Goal: Task Accomplishment & Management: Use online tool/utility

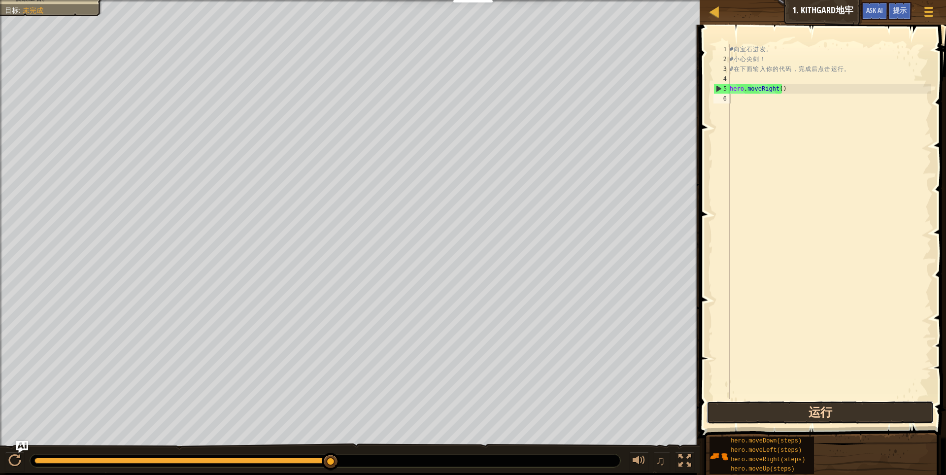
click at [842, 409] on button "运行" at bounding box center [820, 412] width 228 height 23
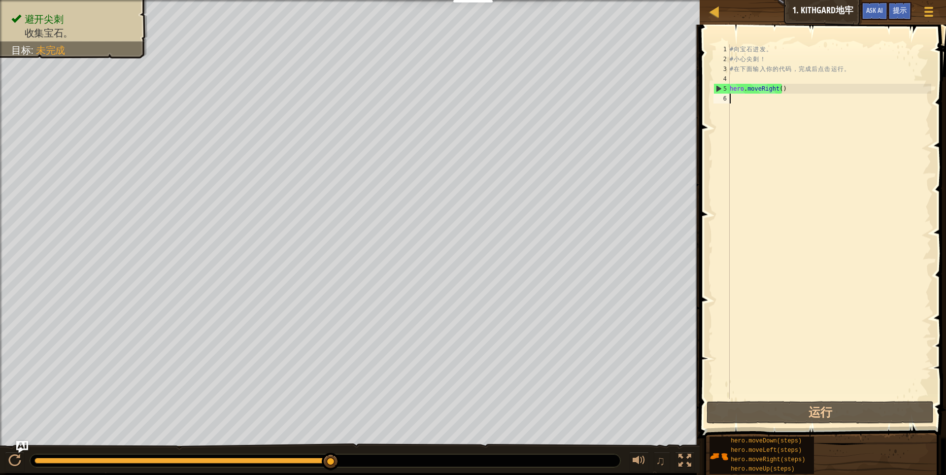
click at [823, 101] on div "# 向 宝 石 进 发 。 # 小 心 尖 刺 ！ # 在 下 面 输 入 你 的 代 码 ， 完 成 后 点 击 运 行 。 hero . moveRigh…" at bounding box center [829, 231] width 203 height 374
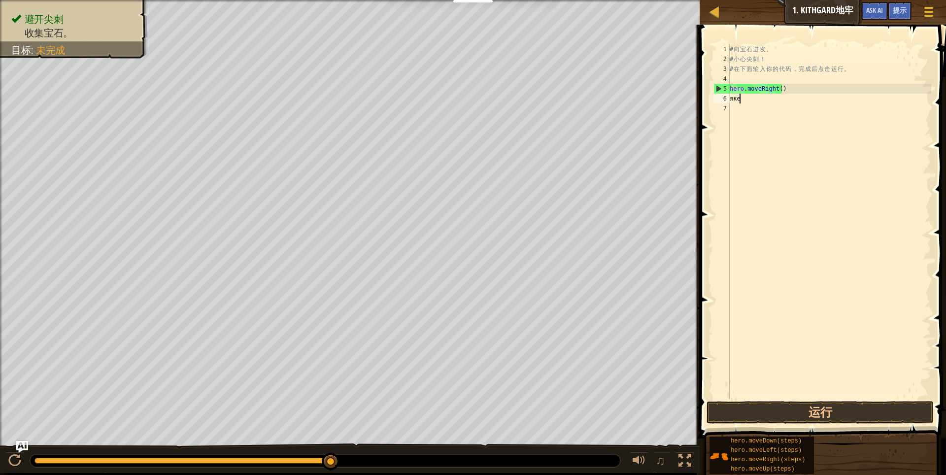
type textarea "яке"
click at [874, 171] on div "# 向 宝 石 进 发 。 # 小 心 尖 刺 ！ # 在 下 面 输 入 你 的 代 码 ， 完 成 后 点 击 运 行 。 hero . moveRigh…" at bounding box center [829, 231] width 203 height 374
click at [775, 105] on div "# 向 宝 石 进 发 。 # 小 心 尖 刺 ！ # 在 下 面 输 入 你 的 代 码 ， 完 成 后 点 击 运 行 。 hero . moveRigh…" at bounding box center [829, 231] width 203 height 374
click at [773, 104] on div "# 向 宝 石 进 发 。 # 小 心 尖 刺 ！ # 在 下 面 输 入 你 的 代 码 ， 完 成 后 点 击 运 行 。 hero . moveRigh…" at bounding box center [829, 231] width 203 height 374
click at [766, 99] on div "# 向 宝 石 进 发 。 # 小 心 尖 刺 ！ # 在 下 面 输 入 你 的 代 码 ， 完 成 后 点 击 运 行 。 hero . moveRigh…" at bounding box center [829, 231] width 203 height 374
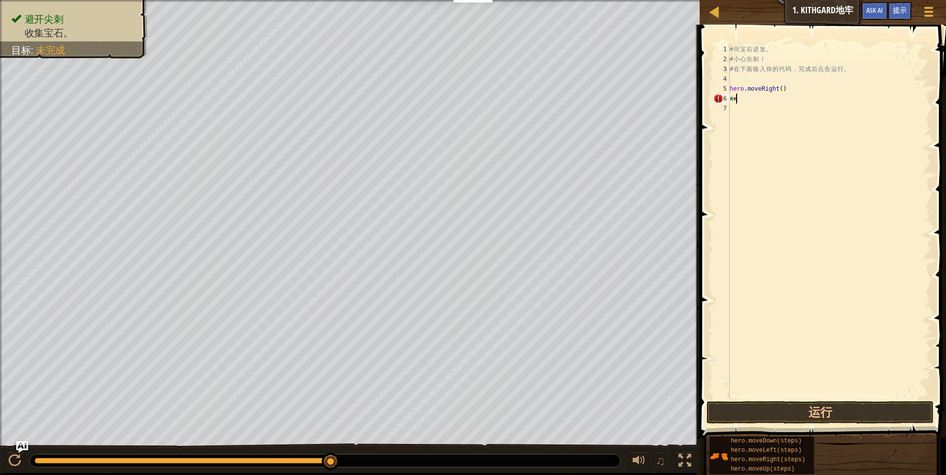
type textarea "я"
type textarea "р"
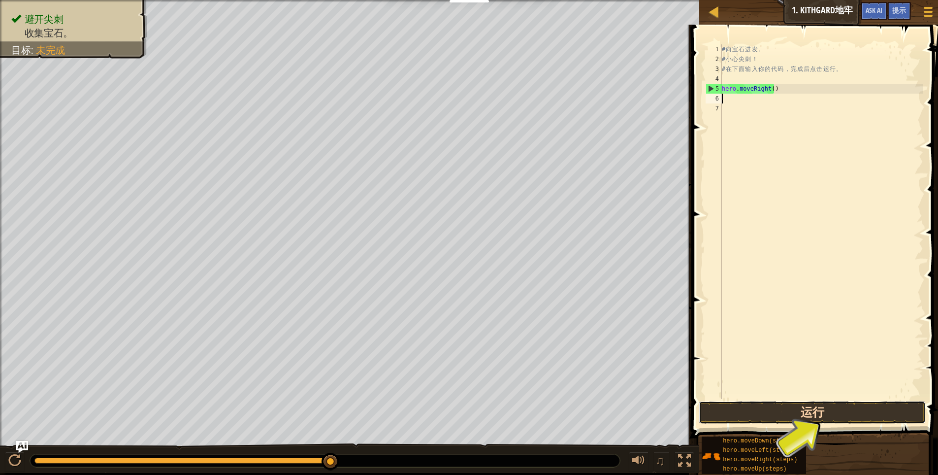
click at [834, 410] on button "运行" at bounding box center [813, 412] width 228 height 23
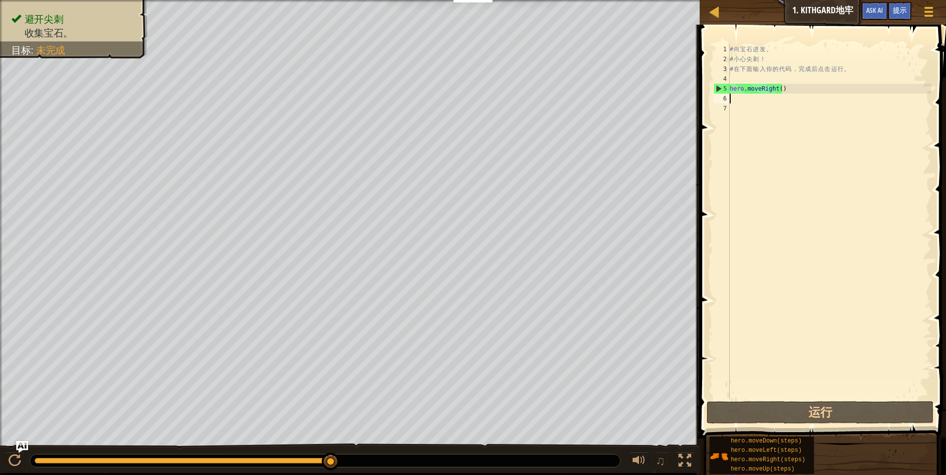
type textarea "h"
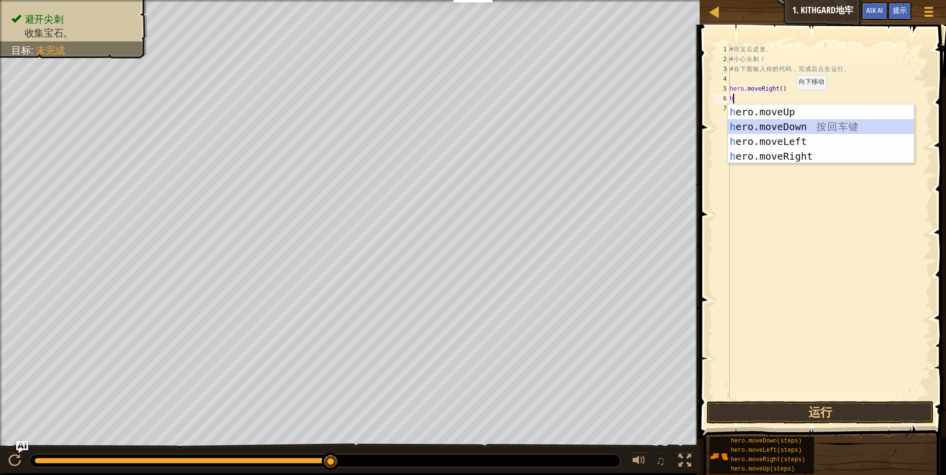
click at [812, 127] on div "h ero.moveUp 按 回 车 键 h ero.moveDown 按 回 车 键 h ero.moveLeft 按 回 车 键 h ero.moveRi…" at bounding box center [821, 148] width 186 height 89
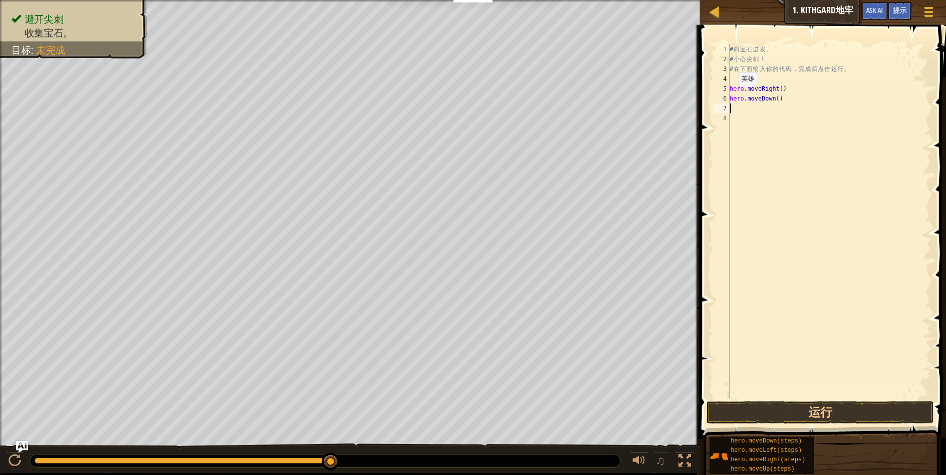
type textarea "h"
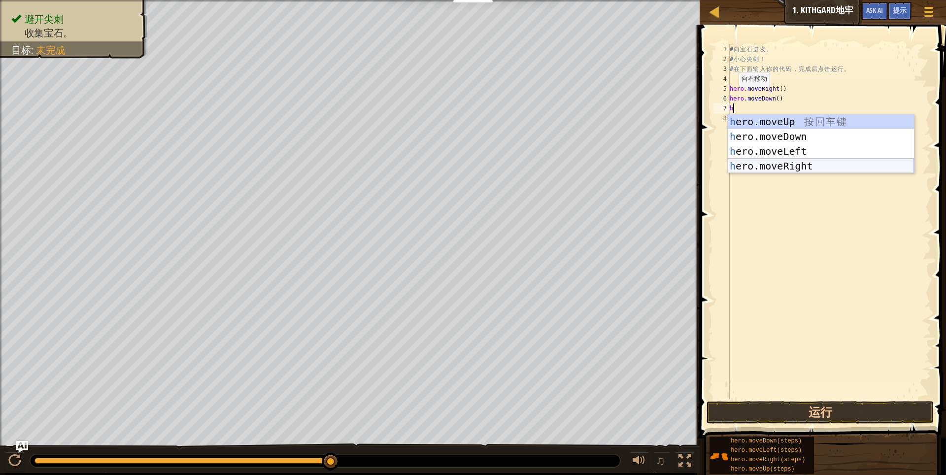
click at [807, 167] on div "h ero.moveUp 按 回 车 键 h ero.moveDown 按 回 车 键 h ero.moveLeft 按 回 车 键 h ero.moveRi…" at bounding box center [821, 158] width 186 height 89
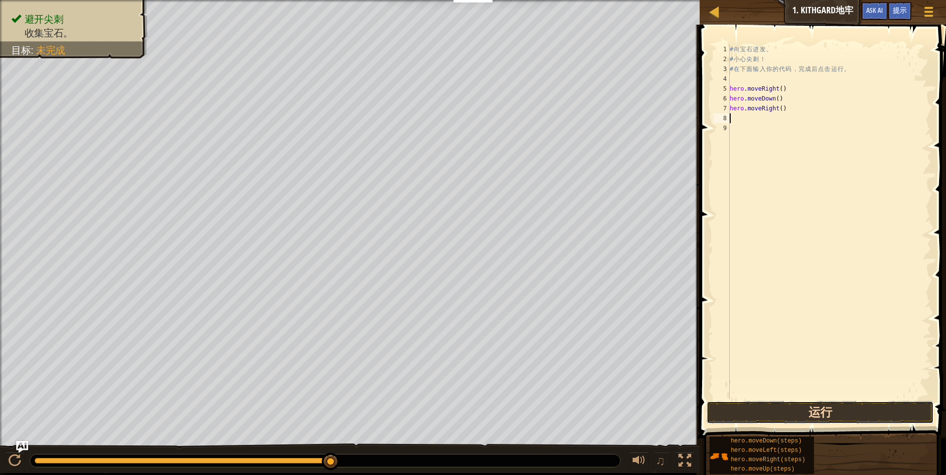
click at [794, 412] on button "运行" at bounding box center [820, 412] width 228 height 23
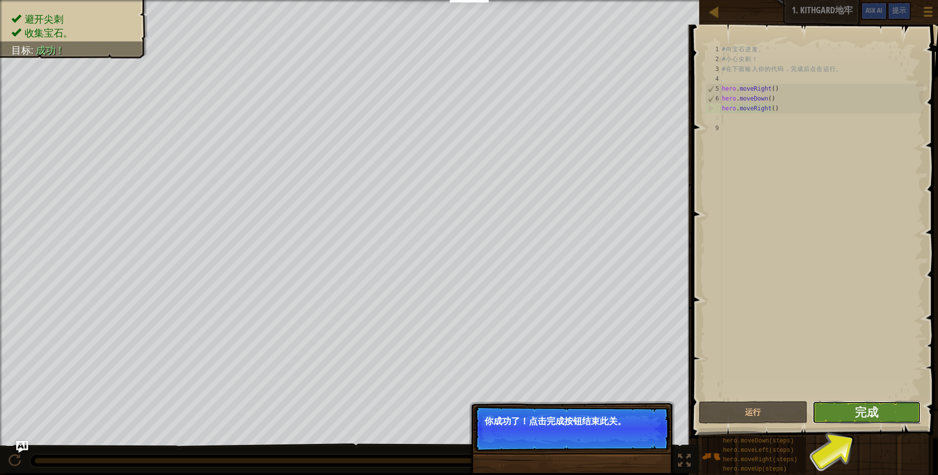
click at [839, 410] on button "完成" at bounding box center [867, 412] width 109 height 23
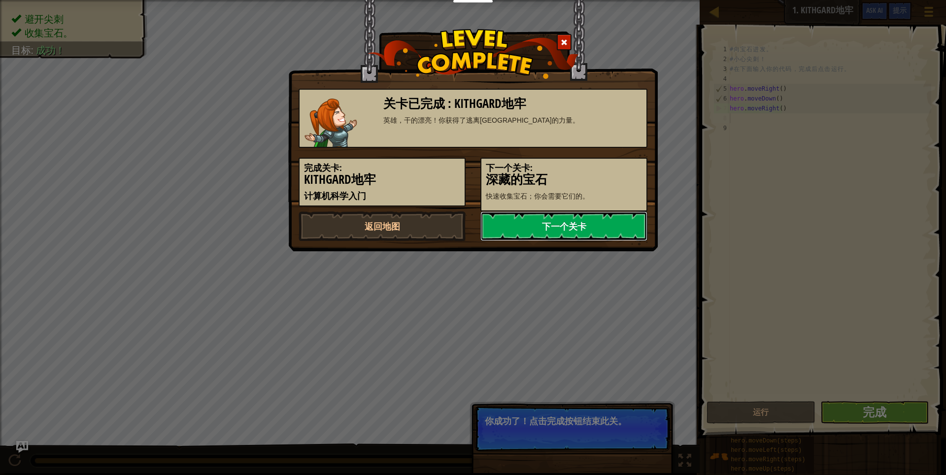
click at [585, 233] on link "下一个关卡" at bounding box center [563, 226] width 167 height 30
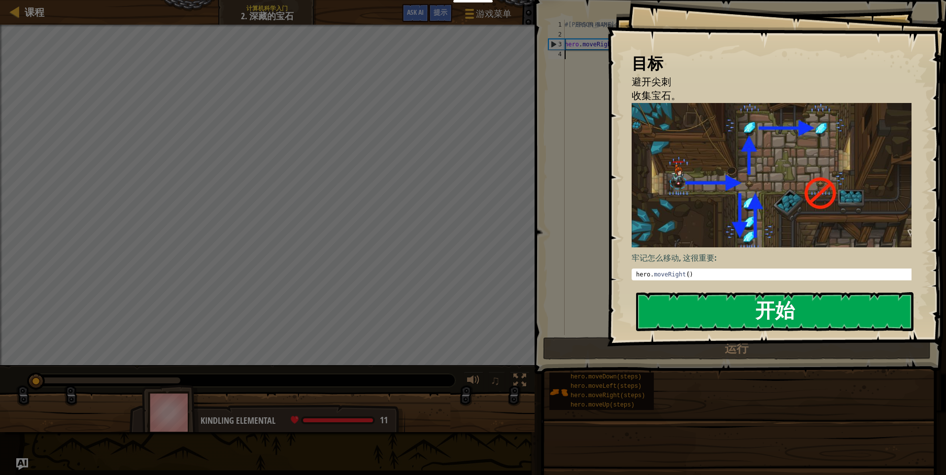
click at [832, 319] on button "开始" at bounding box center [774, 311] width 277 height 39
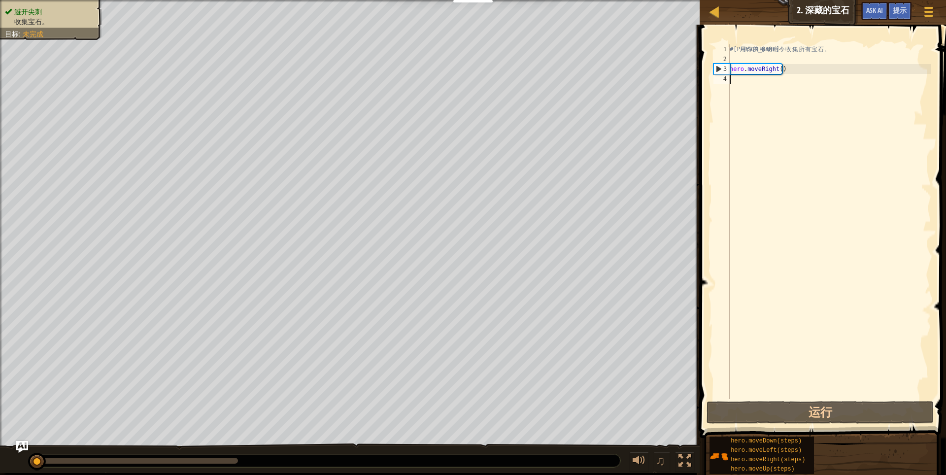
type textarea "h"
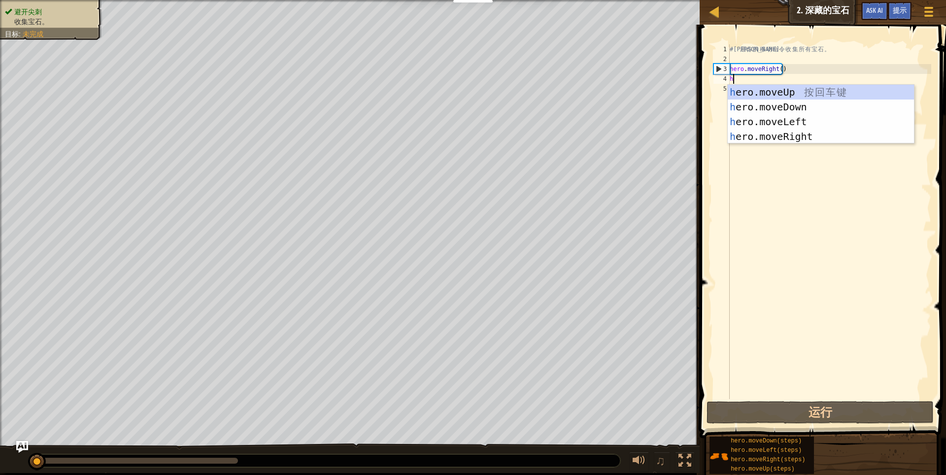
scroll to position [4, 0]
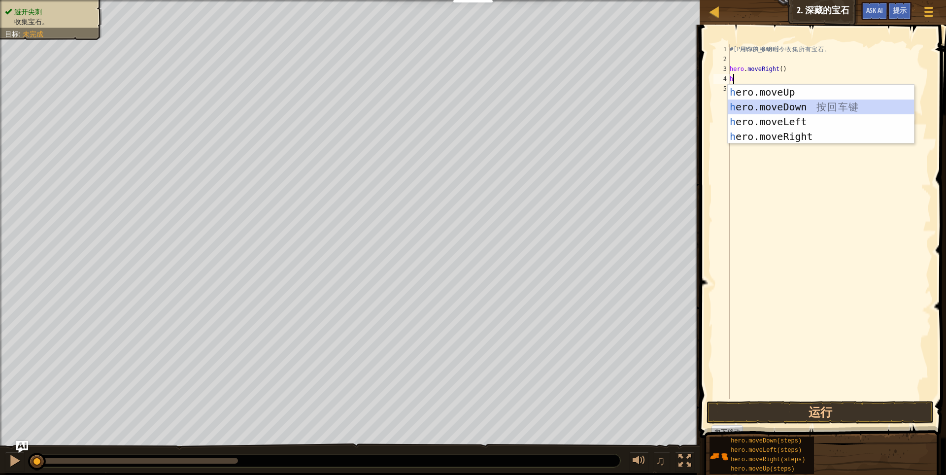
click at [784, 104] on div "h ero.moveUp 按 回 车 键 h ero.moveDown 按 回 车 键 h ero.moveLeft 按 回 车 键 h ero.moveRi…" at bounding box center [821, 129] width 186 height 89
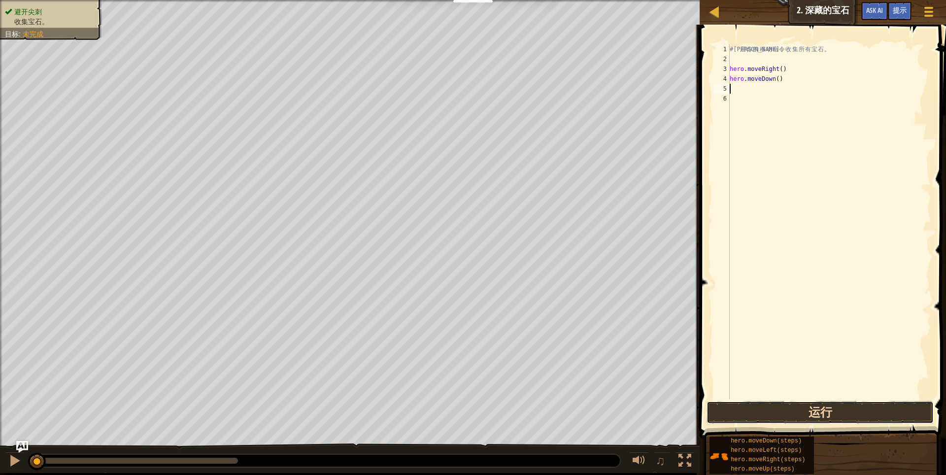
click at [781, 407] on button "运行" at bounding box center [820, 412] width 228 height 23
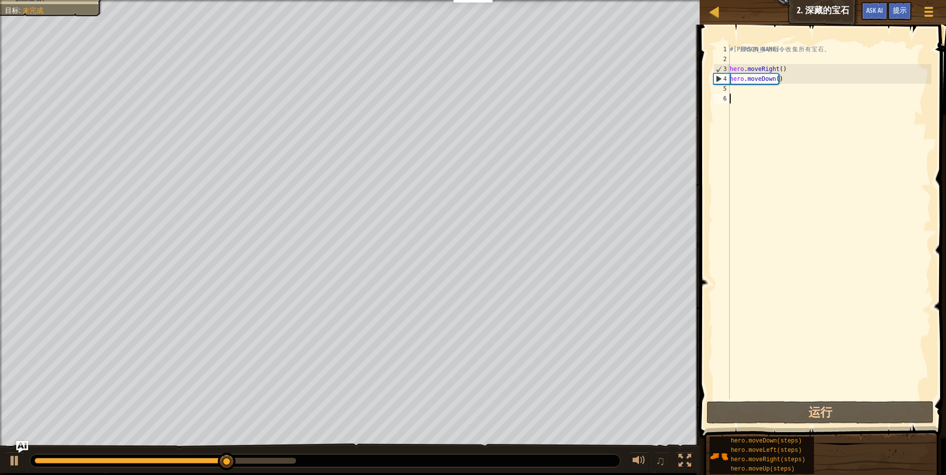
click at [768, 99] on div "# 利 用 你 的 移 动 命 令 收 集 所 有 宝 石 。 hero . moveRight ( ) hero . moveDown ( )" at bounding box center [829, 231] width 203 height 374
click at [765, 91] on div "# 利 用 你 的 移 动 命 令 收 集 所 有 宝 石 。 hero . moveRight ( ) hero . moveDown ( )" at bounding box center [829, 231] width 203 height 374
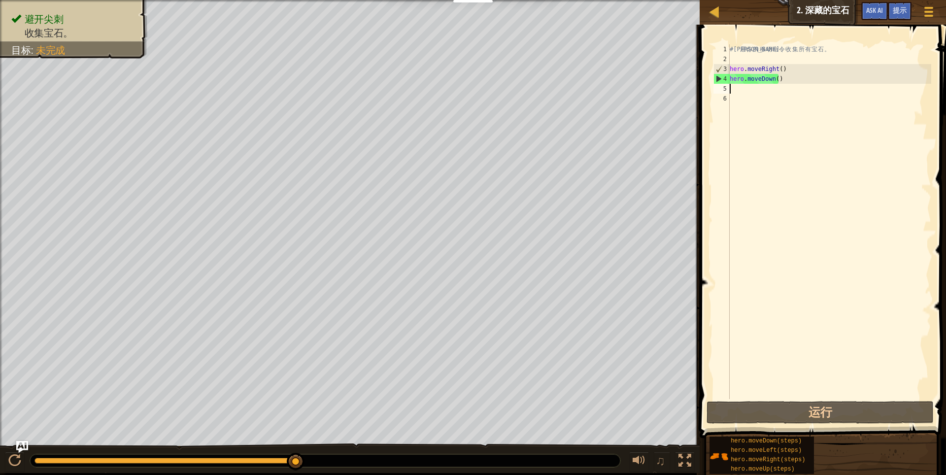
type textarea "h"
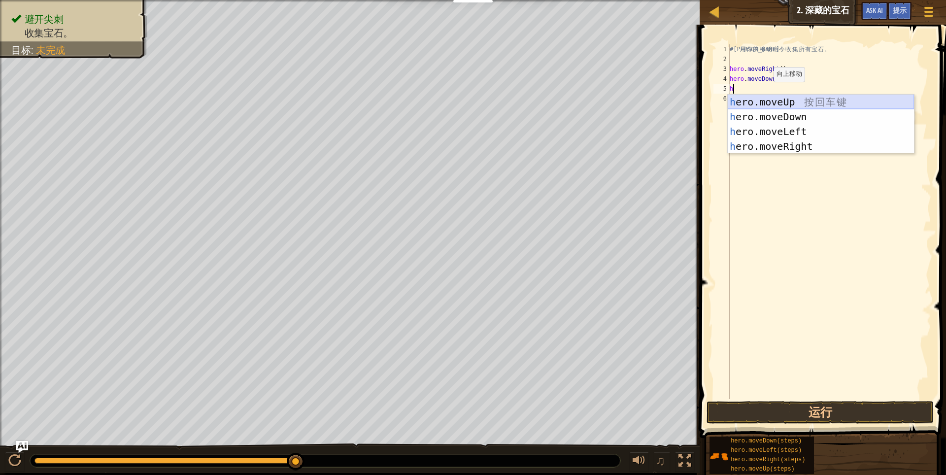
click at [789, 101] on div "h ero.moveUp 按 回 车 键 h ero.moveDown 按 回 车 键 h ero.moveLeft 按 回 车 键 h ero.moveRi…" at bounding box center [821, 139] width 186 height 89
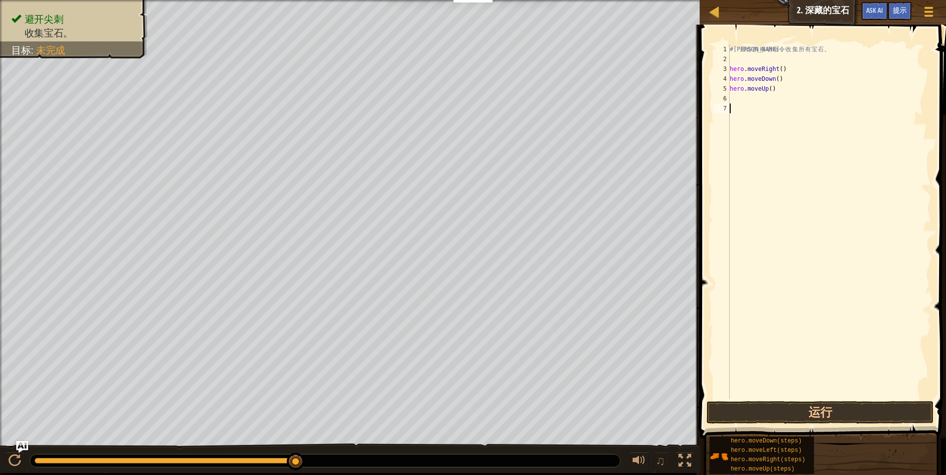
click at [756, 105] on div "# 利 用 你 的 移 动 命 令 收 集 所 有 宝 石 。 hero . moveRight ( ) hero . moveDown ( ) hero .…" at bounding box center [829, 231] width 203 height 374
click at [747, 100] on div "# 利 用 你 的 移 动 命 令 收 集 所 有 宝 石 。 hero . moveRight ( ) hero . moveDown ( ) hero .…" at bounding box center [829, 231] width 203 height 374
type textarea "h"
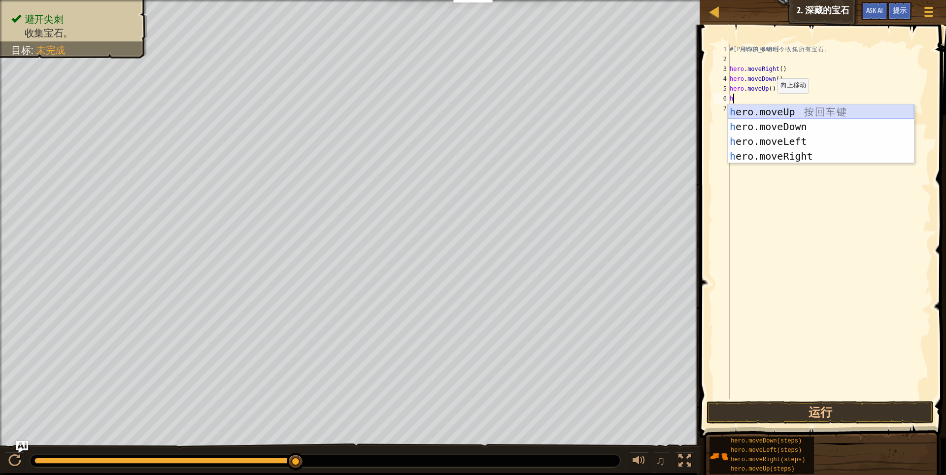
click at [772, 109] on div "h ero.moveUp 按 回 车 键 h ero.moveDown 按 回 车 键 h ero.moveLeft 按 回 车 键 h ero.moveRi…" at bounding box center [821, 148] width 186 height 89
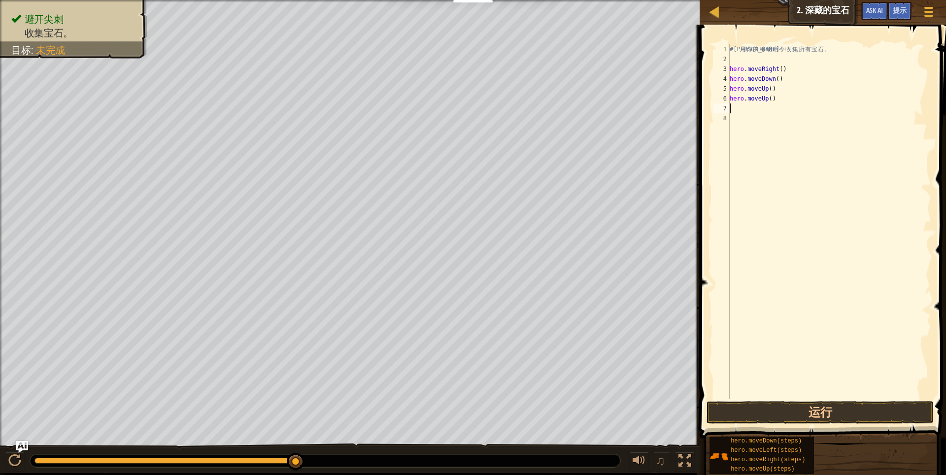
type textarea "h"
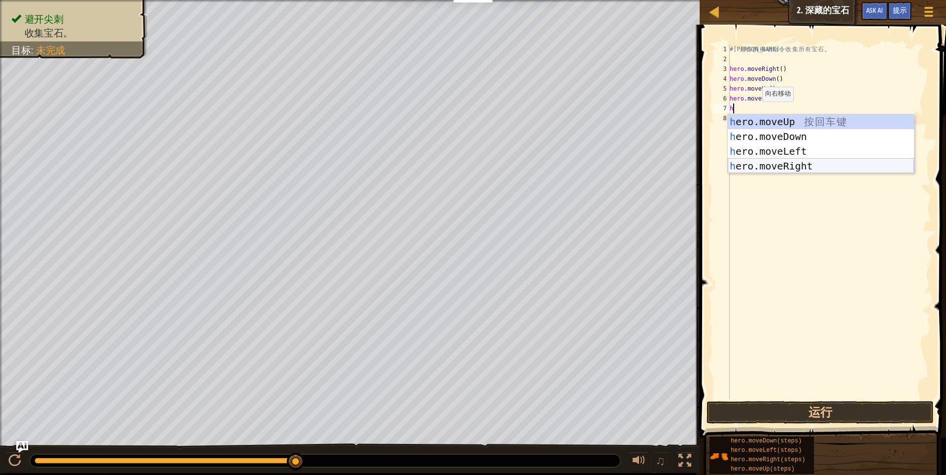
click at [794, 163] on div "h ero.moveUp 按 回 车 键 h ero.moveDown 按 回 车 键 h ero.moveLeft 按 回 车 键 h ero.moveRi…" at bounding box center [821, 158] width 186 height 89
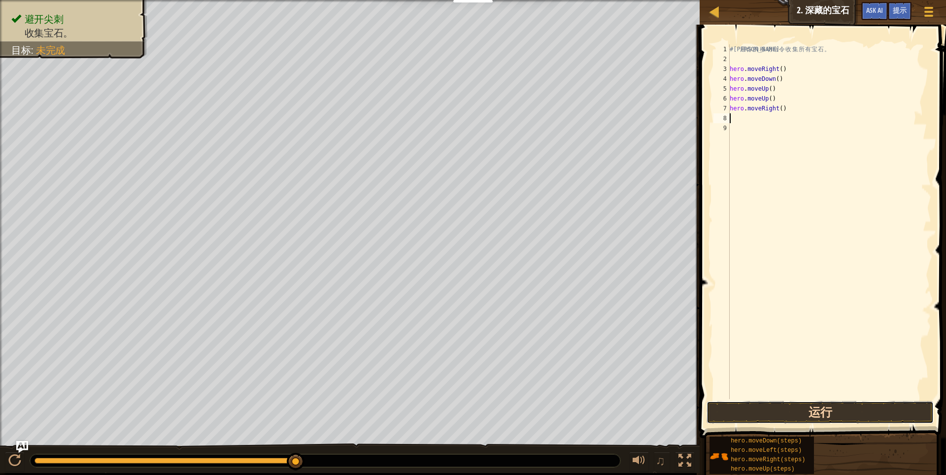
click at [862, 411] on button "运行" at bounding box center [820, 412] width 228 height 23
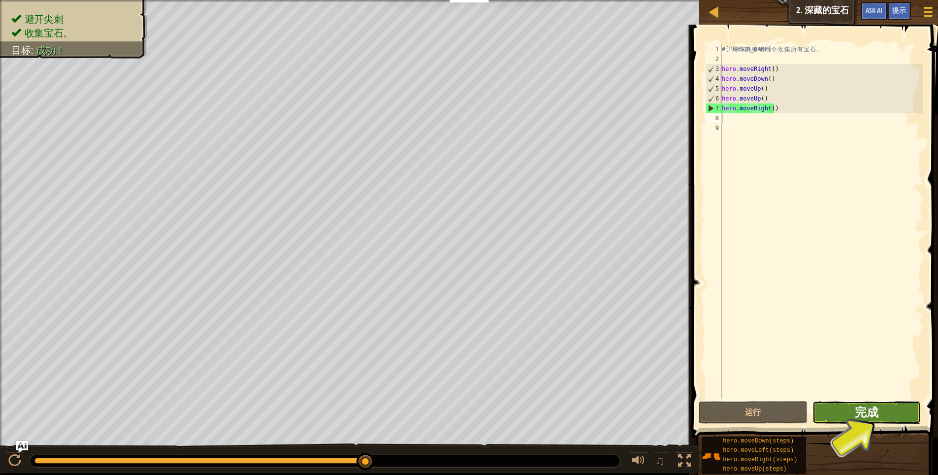
click at [877, 408] on span "完成" at bounding box center [867, 412] width 24 height 16
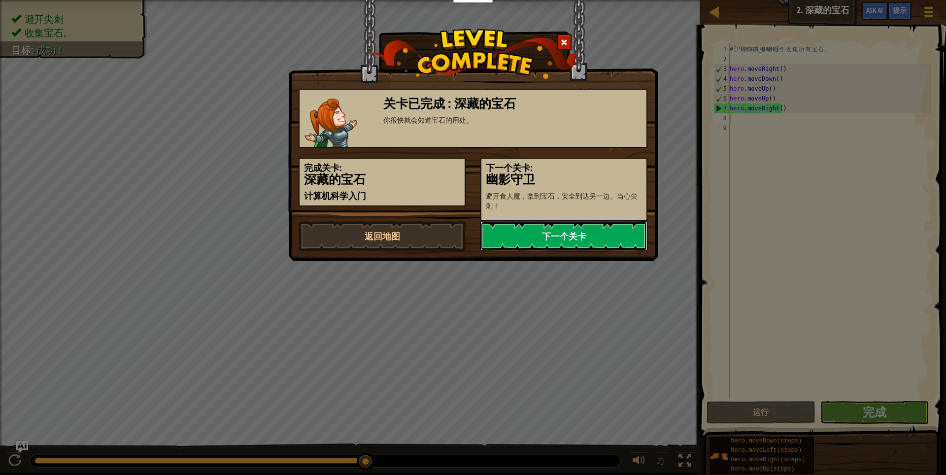
click at [528, 232] on link "下一个关卡" at bounding box center [563, 236] width 167 height 30
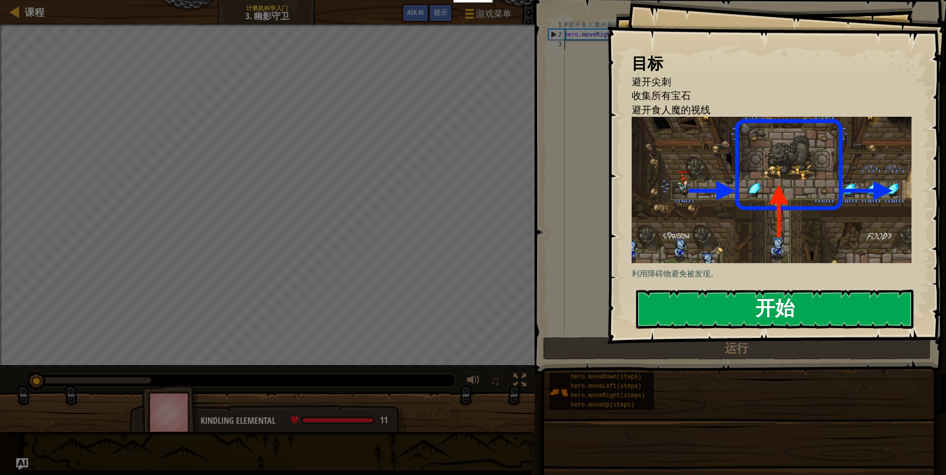
click at [725, 297] on button "开始" at bounding box center [774, 309] width 277 height 39
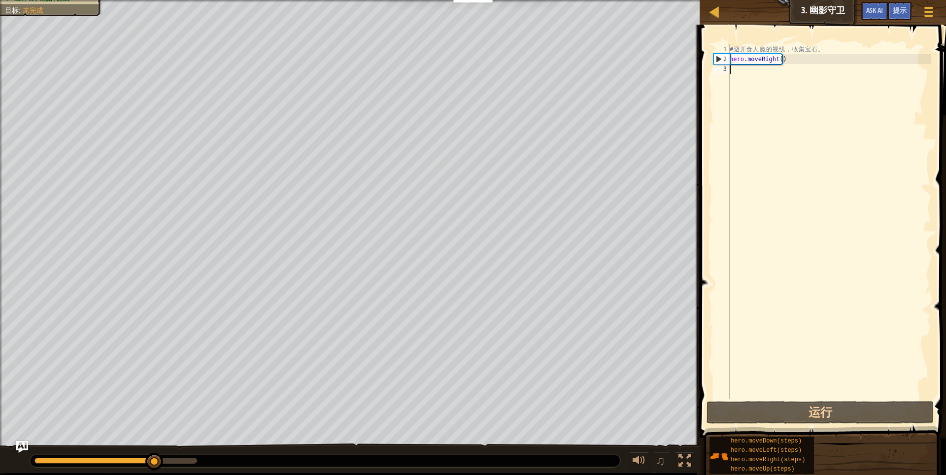
type textarea "h"
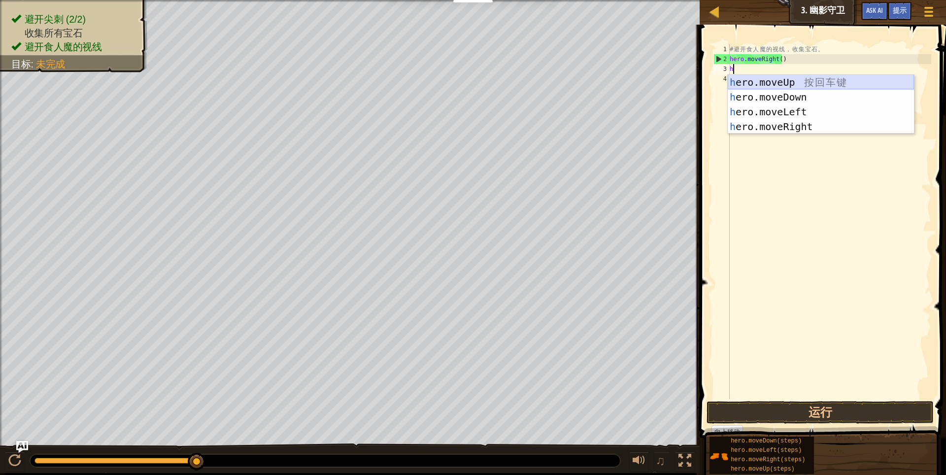
click at [766, 80] on div "h ero.moveUp 按 回 车 键 h ero.moveDown 按 回 车 键 h ero.moveLeft 按 回 车 键 h ero.moveRi…" at bounding box center [821, 119] width 186 height 89
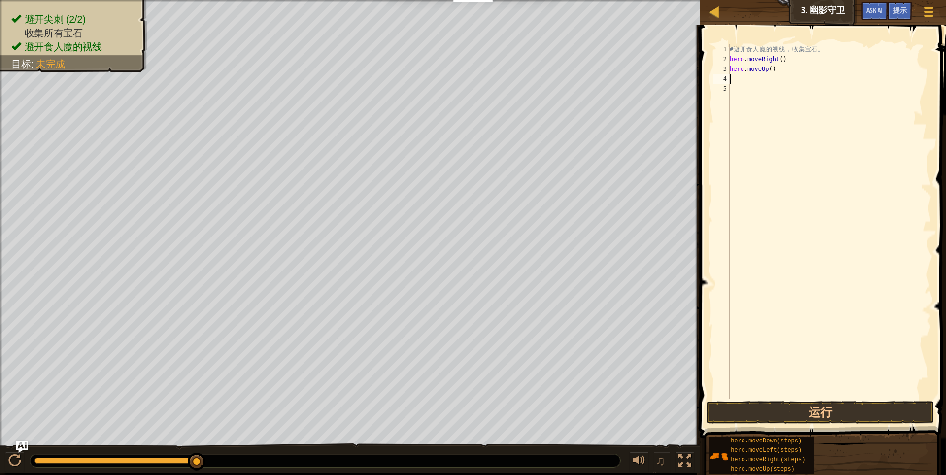
type textarea "h"
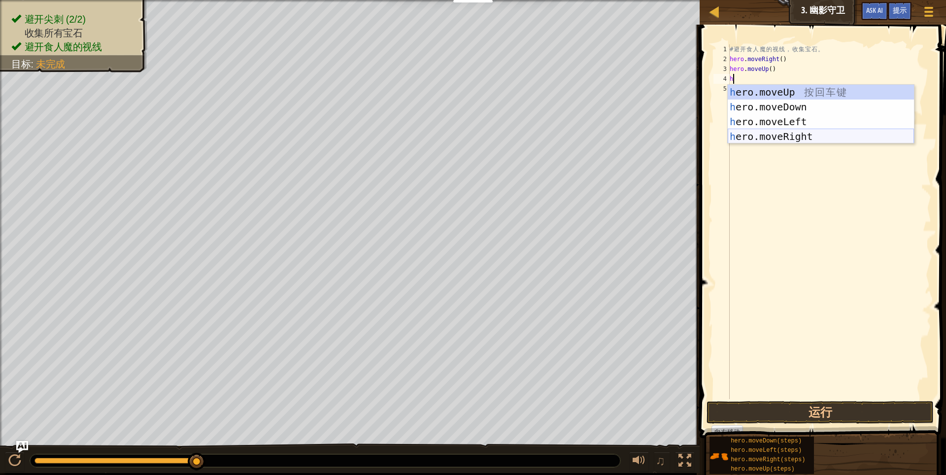
click at [779, 136] on div "h ero.moveUp 按 回 车 键 h ero.moveDown 按 回 车 键 h ero.moveLeft 按 回 车 键 h ero.moveRi…" at bounding box center [821, 129] width 186 height 89
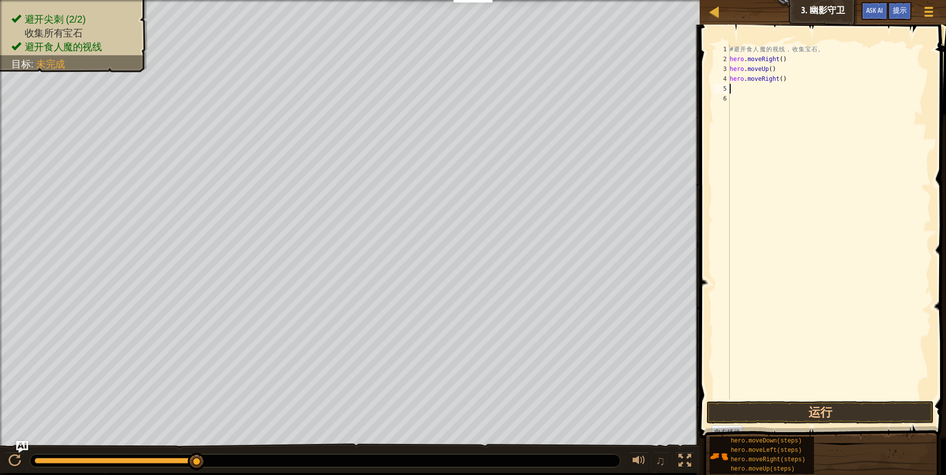
type textarea "h"
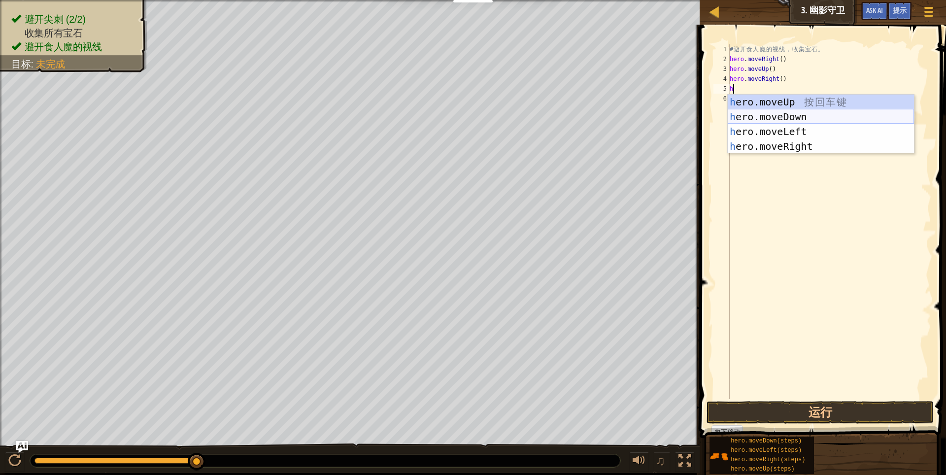
click at [805, 122] on div "h ero.moveUp 按 回 车 键 h ero.moveDown 按 回 车 键 h ero.moveLeft 按 回 车 键 h ero.moveRi…" at bounding box center [821, 139] width 186 height 89
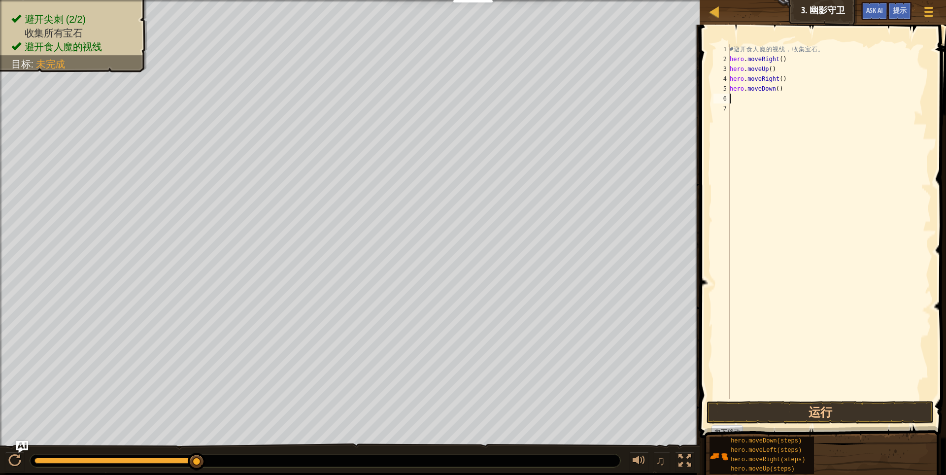
type textarea "h"
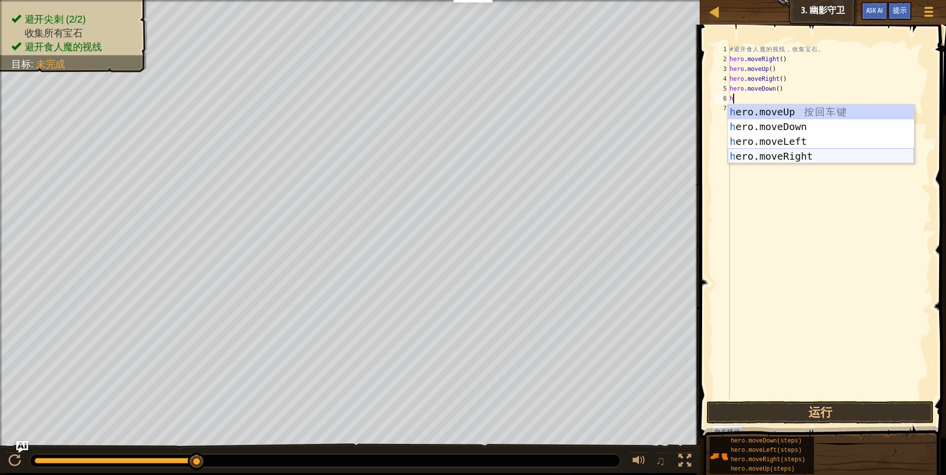
click at [803, 154] on div "h ero.moveUp 按 回 车 键 h ero.moveDown 按 回 车 键 h ero.moveLeft 按 回 车 键 h ero.moveRi…" at bounding box center [821, 148] width 186 height 89
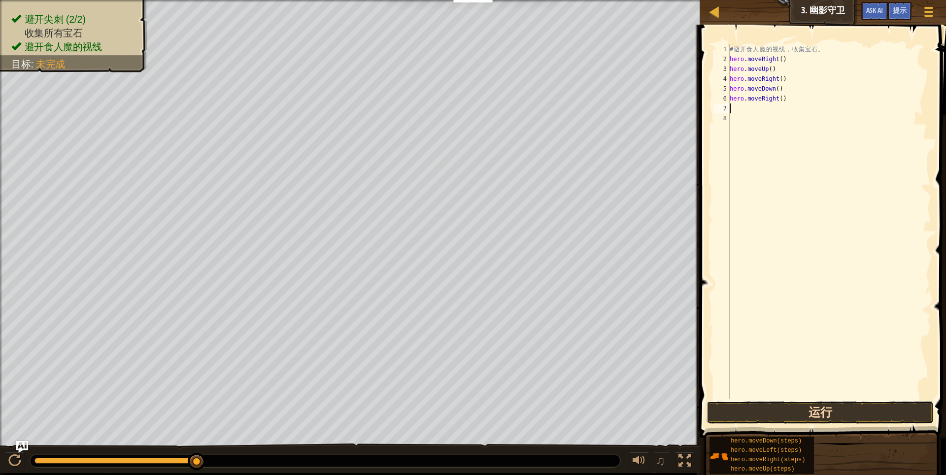
click at [800, 407] on button "运行" at bounding box center [820, 412] width 228 height 23
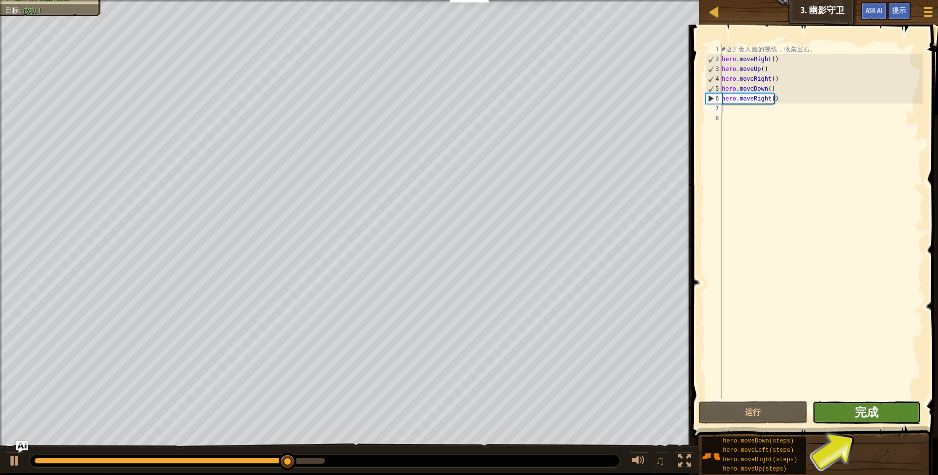
click at [872, 412] on span "完成" at bounding box center [867, 412] width 24 height 16
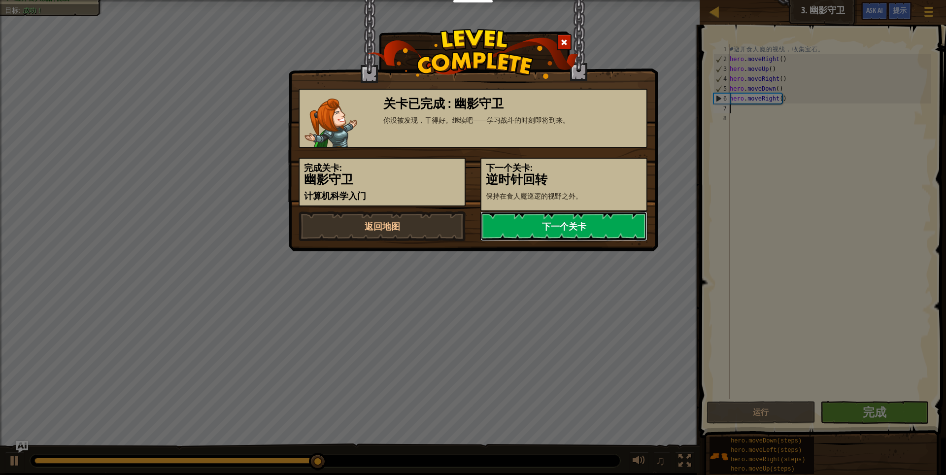
click at [549, 230] on link "下一个关卡" at bounding box center [563, 226] width 167 height 30
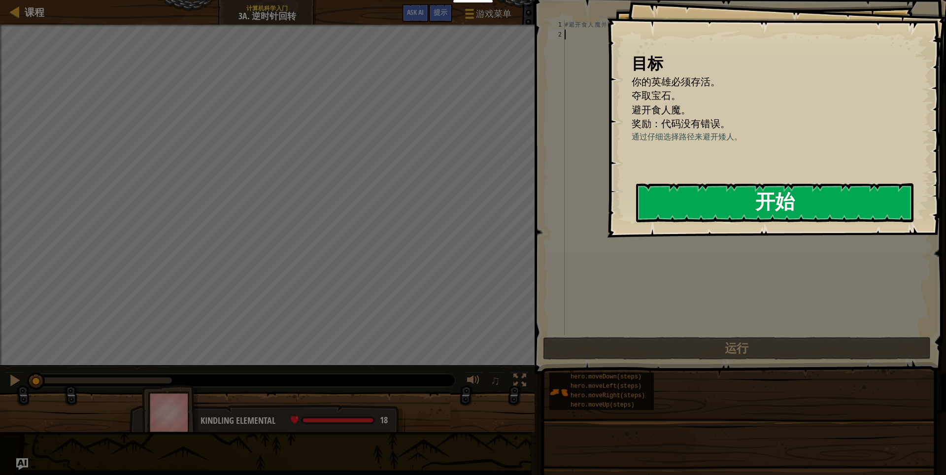
click at [730, 208] on button "开始" at bounding box center [774, 202] width 277 height 39
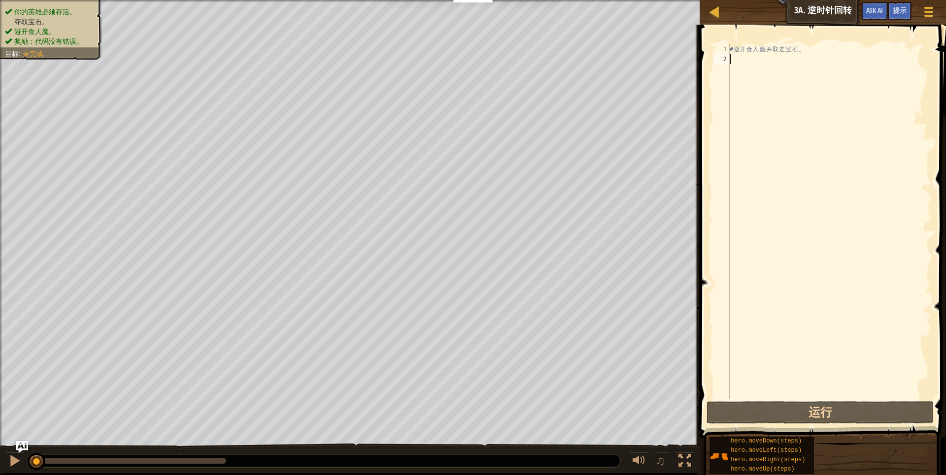
type textarea "h"
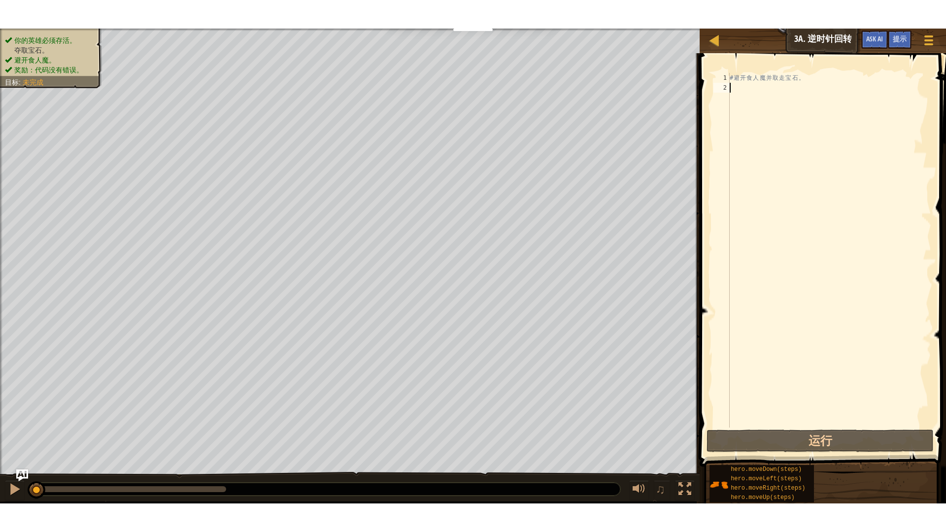
scroll to position [4, 0]
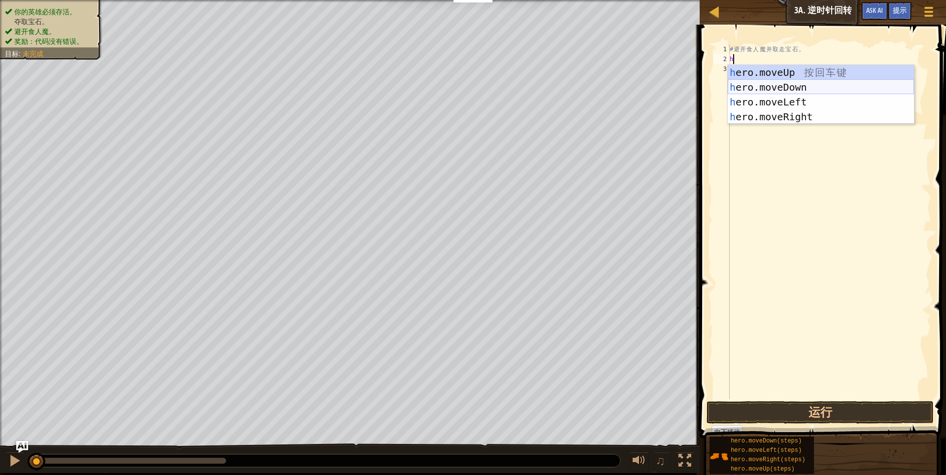
click at [790, 83] on div "h ero.moveUp 按 回 车 键 h ero.moveDown 按 回 车 键 h ero.moveLeft 按 回 车 键 h ero.moveRi…" at bounding box center [821, 109] width 186 height 89
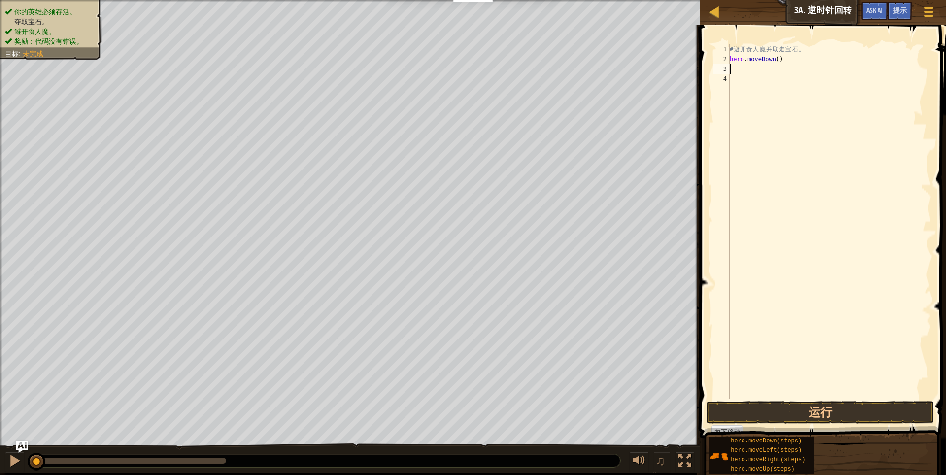
type textarea "h"
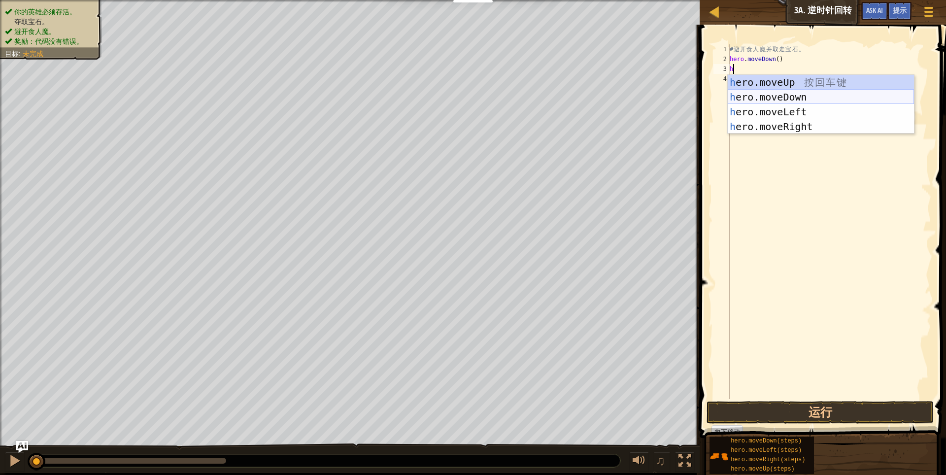
click at [788, 95] on div "h ero.moveUp 按 回 车 键 h ero.moveDown 按 回 车 键 h ero.moveLeft 按 回 车 键 h ero.moveRi…" at bounding box center [821, 119] width 186 height 89
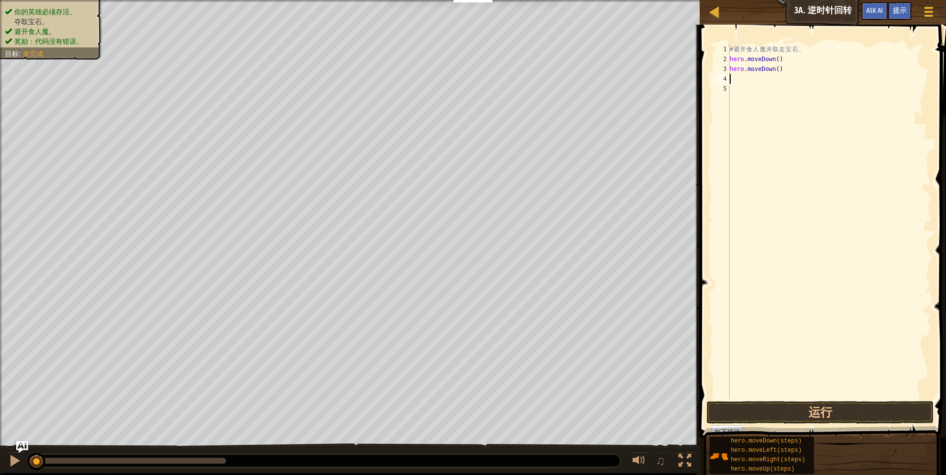
type textarea "h"
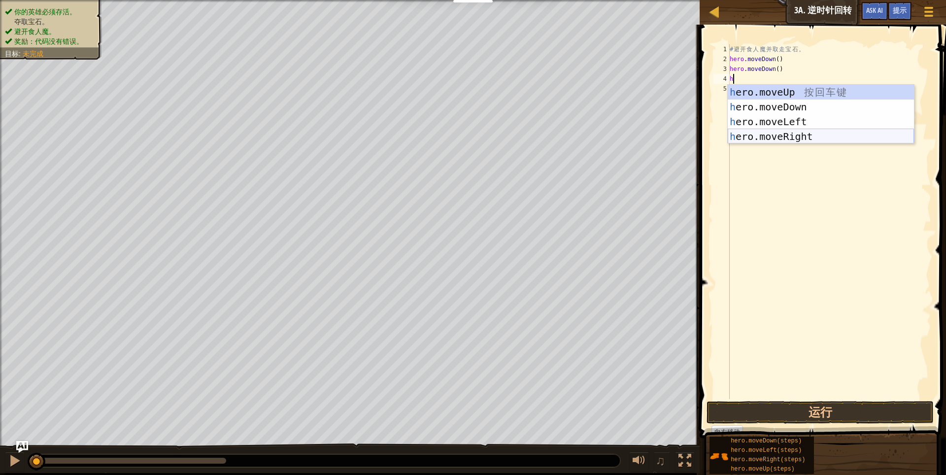
click at [789, 137] on div "h ero.moveUp 按 回 车 键 h ero.moveDown 按 回 车 键 h ero.moveLeft 按 回 车 键 h ero.moveRi…" at bounding box center [821, 129] width 186 height 89
type textarea "h"
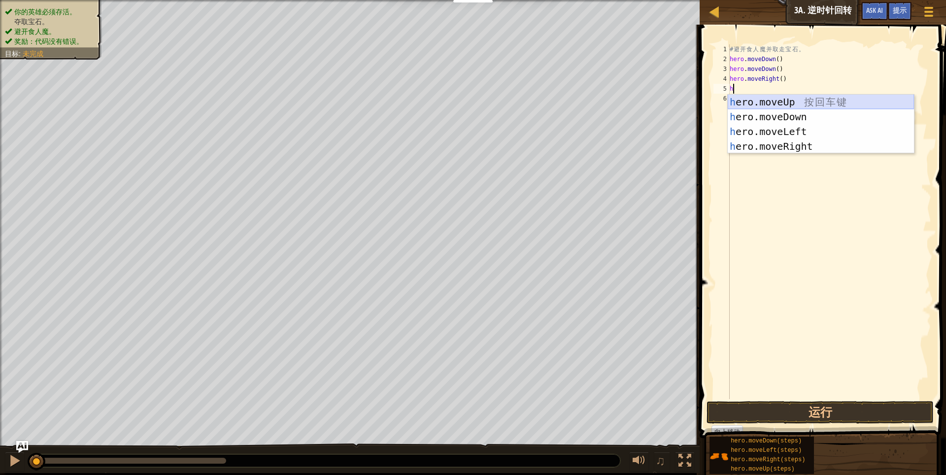
click at [801, 100] on div "h ero.moveUp 按 回 车 键 h ero.moveDown 按 回 车 键 h ero.moveLeft 按 回 车 键 h ero.moveRi…" at bounding box center [821, 139] width 186 height 89
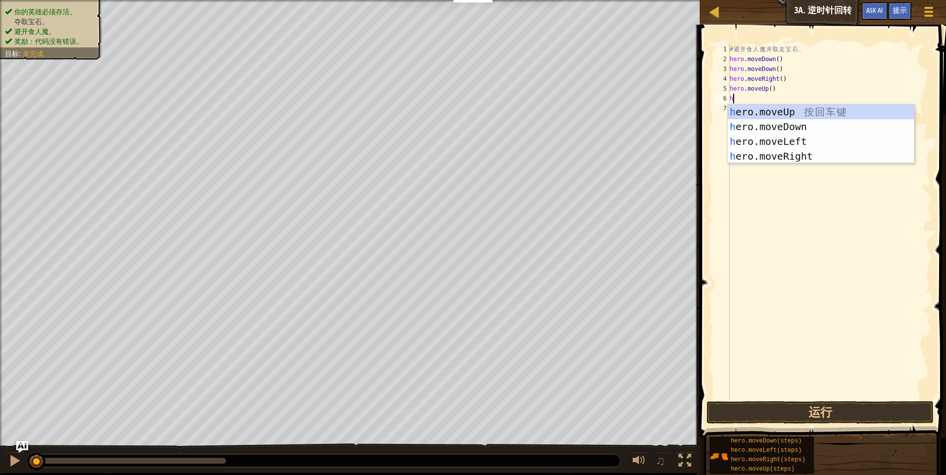
type textarea "h"
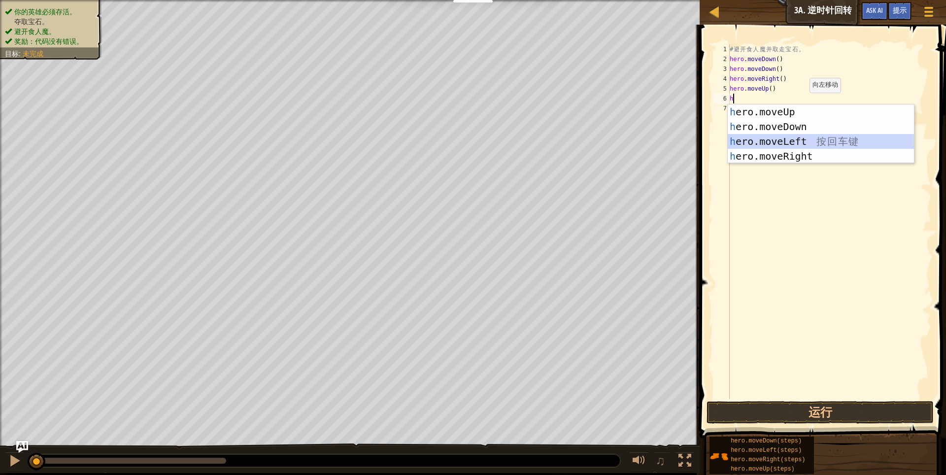
click at [785, 138] on div "h ero.moveUp 按 回 车 键 h ero.moveDown 按 回 车 键 h ero.moveLeft 按 回 车 键 h ero.moveRi…" at bounding box center [821, 148] width 186 height 89
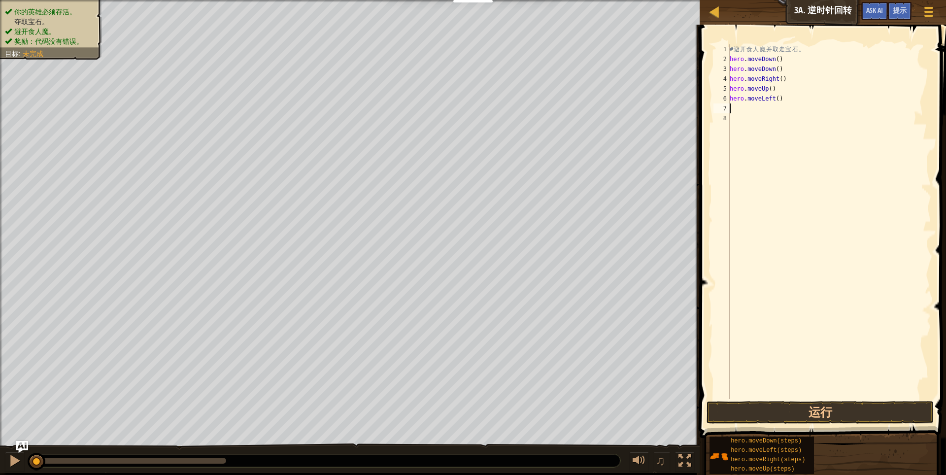
type textarea "h"
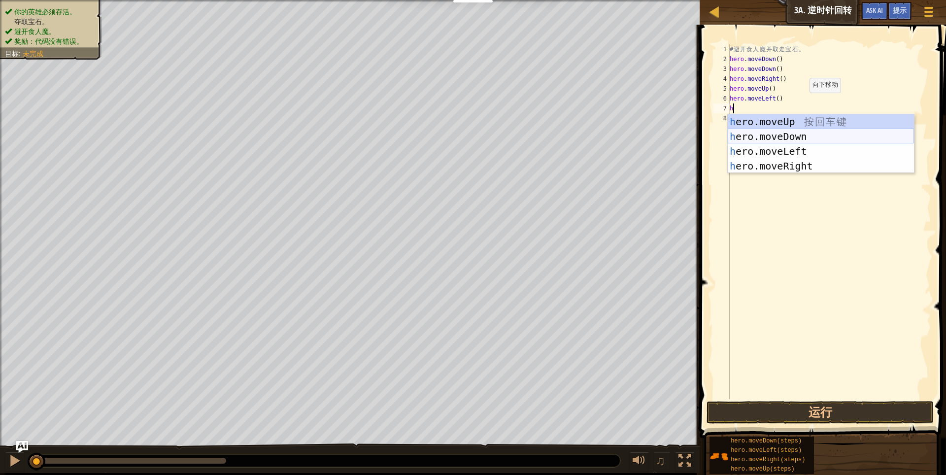
click at [789, 135] on div "h ero.moveUp 按 回 车 键 h ero.moveDown 按 回 车 键 h ero.moveLeft 按 回 车 键 h ero.moveRi…" at bounding box center [821, 158] width 186 height 89
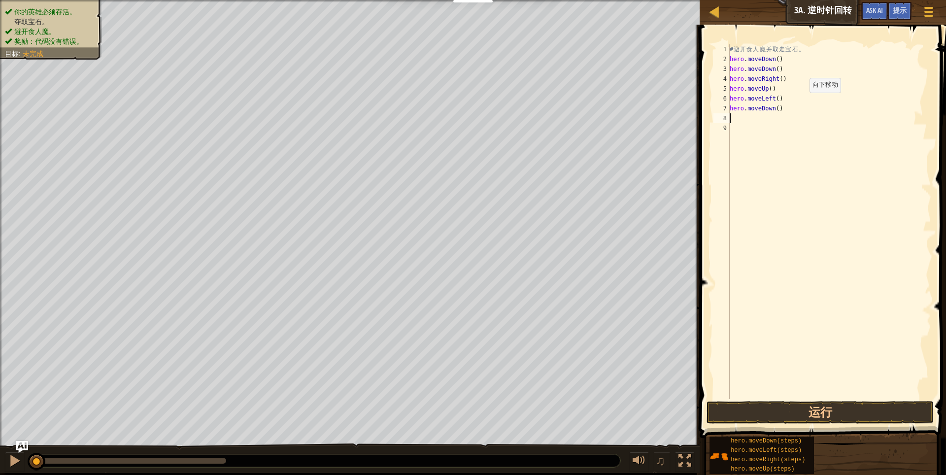
type textarea "h"
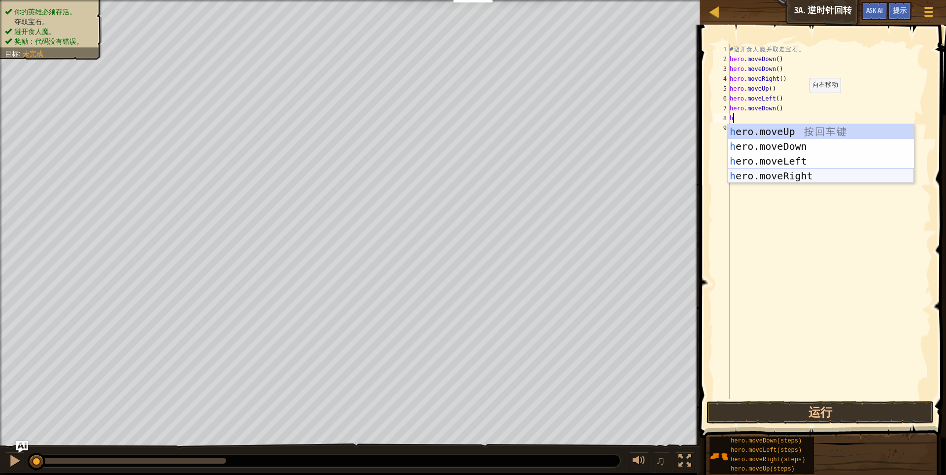
click at [833, 177] on div "h ero.moveUp 按 回 车 键 h ero.moveDown 按 回 车 键 h ero.moveLeft 按 回 车 键 h ero.moveRi…" at bounding box center [821, 168] width 186 height 89
type textarea "h"
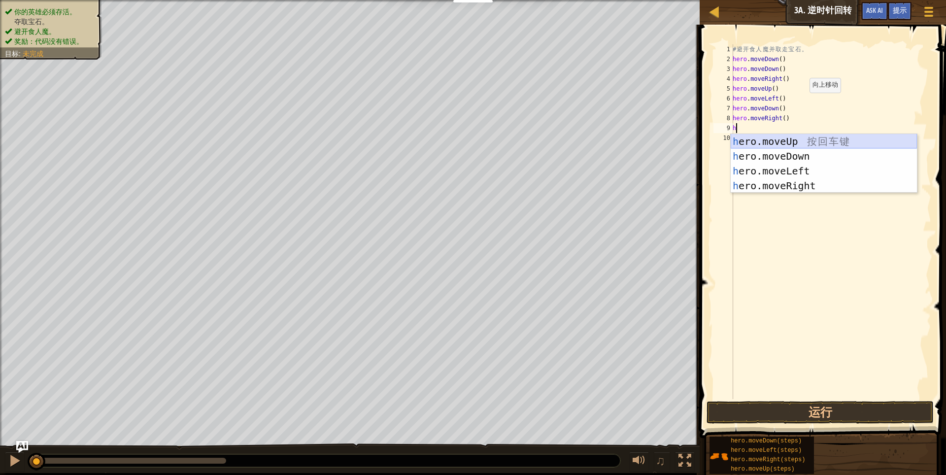
click at [800, 141] on div "h ero.moveUp 按 回 车 键 h ero.moveDown 按 回 车 键 h ero.moveLeft 按 回 车 键 h ero.moveRi…" at bounding box center [823, 178] width 186 height 89
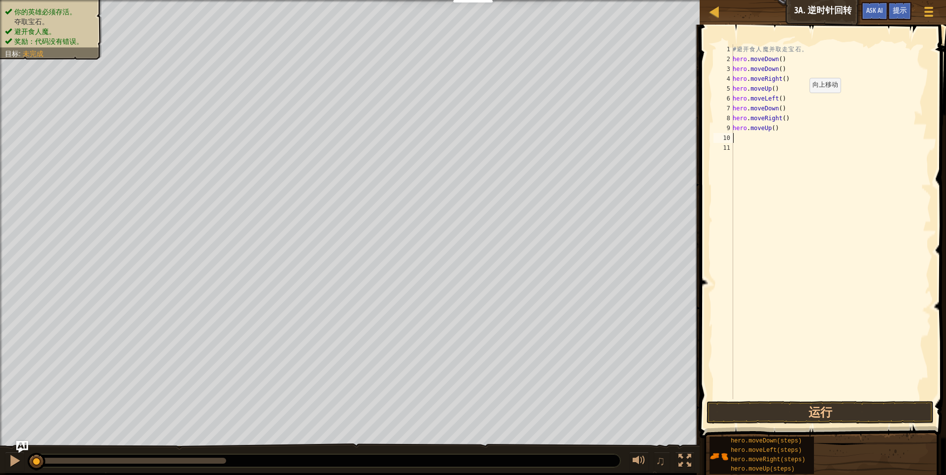
type textarea "h"
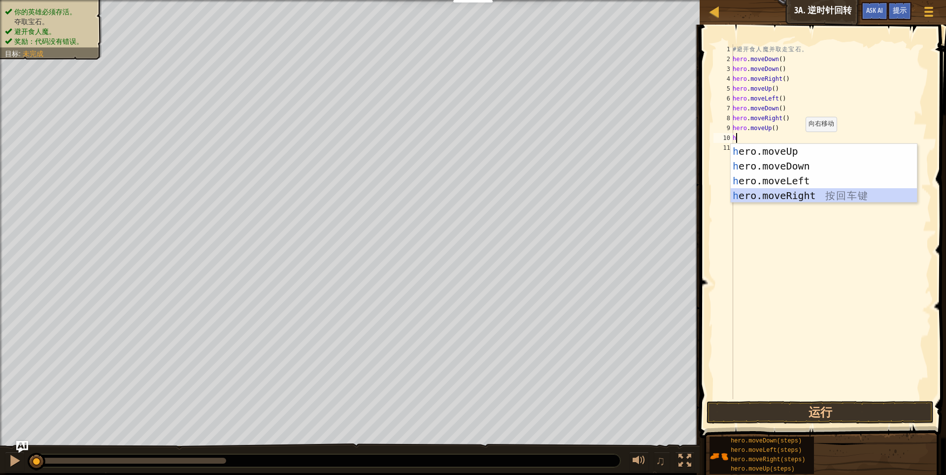
click at [811, 195] on div "h ero.moveUp 按 回 车 键 h ero.moveDown 按 回 车 键 h ero.moveLeft 按 回 车 键 h ero.moveRi…" at bounding box center [823, 188] width 186 height 89
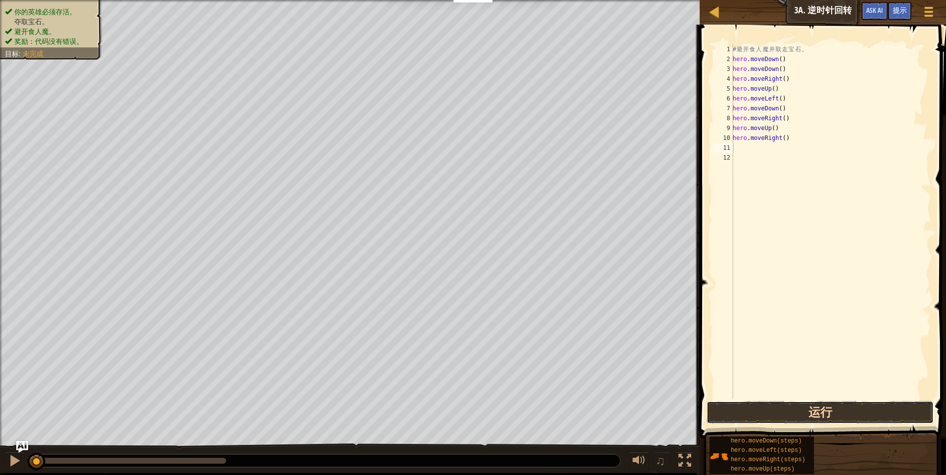
click at [828, 410] on button "运行" at bounding box center [820, 412] width 228 height 23
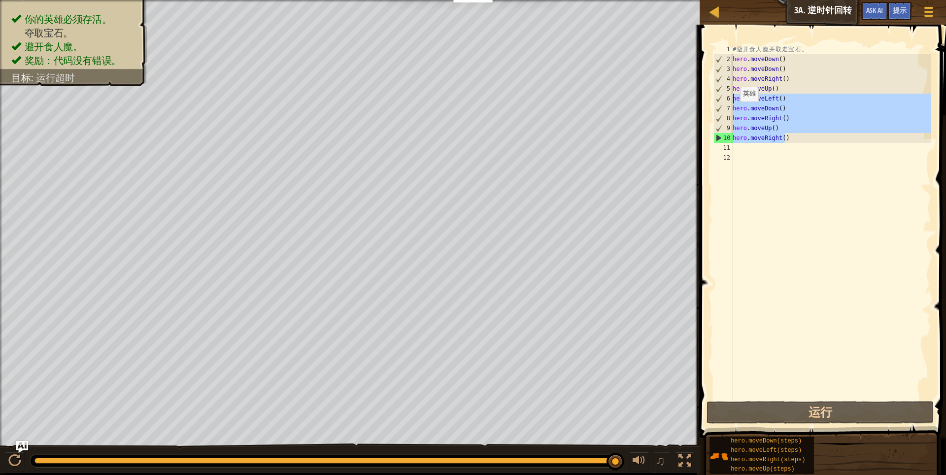
drag, startPoint x: 792, startPoint y: 136, endPoint x: 712, endPoint y: 100, distance: 87.5
click at [712, 100] on div "1 2 3 4 5 6 7 8 9 10 11 12 # 避 开 食 人 魔 并 取 走 宝 石 。 hero . moveDown ( ) hero . m…" at bounding box center [821, 221] width 220 height 355
type textarea "hero.moveDown()"
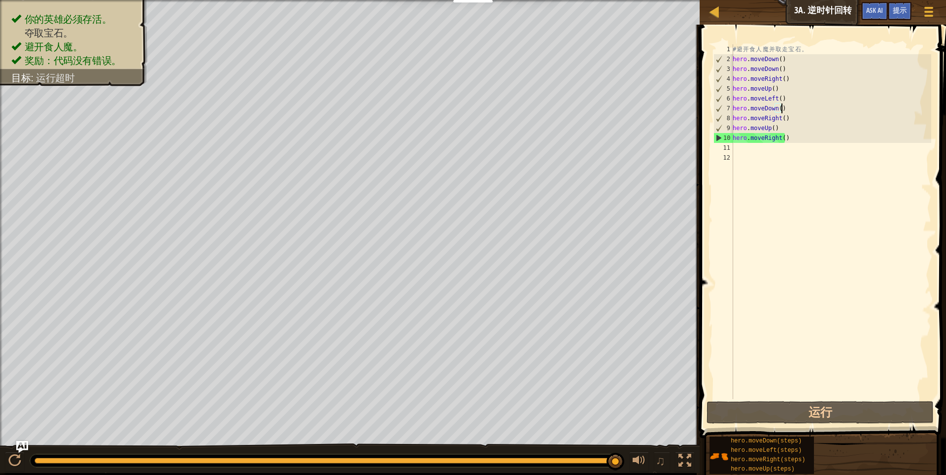
click at [823, 183] on div "# 避 开 食 人 魔 并 取 走 宝 石 。 hero . moveDown ( ) hero . moveDown ( ) hero . moveRigh…" at bounding box center [830, 231] width 200 height 374
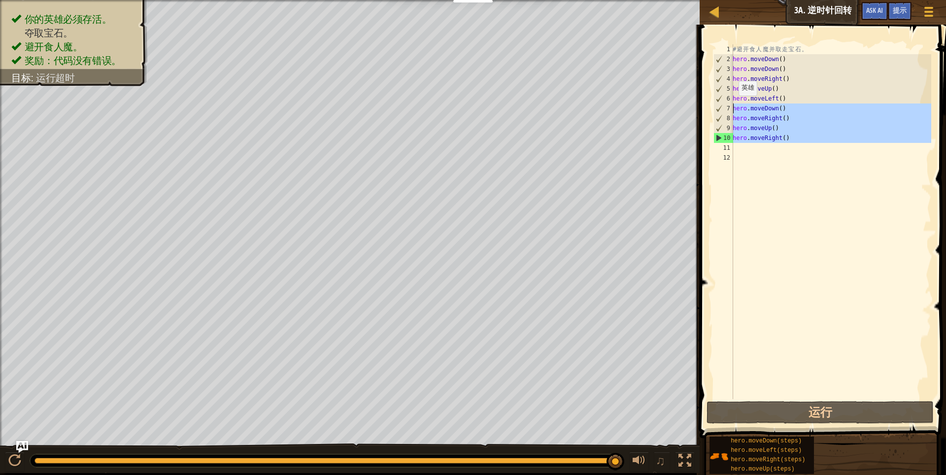
drag, startPoint x: 808, startPoint y: 143, endPoint x: 720, endPoint y: 107, distance: 95.2
click at [720, 107] on div "1 2 3 4 5 6 7 8 9 10 11 12 # 避 开 食 人 魔 并 取 走 宝 石 。 hero . moveDown ( ) hero . m…" at bounding box center [821, 221] width 220 height 355
type textarea "hero.moveDown() hero.moveRight()"
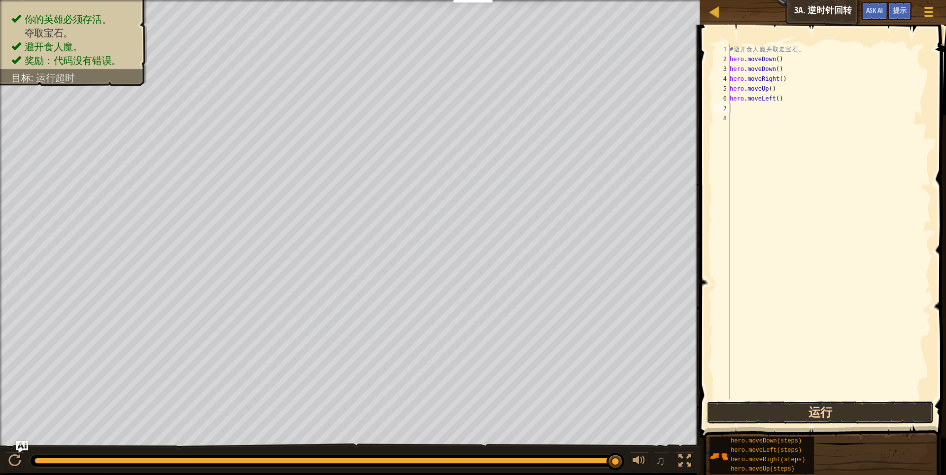
click at [795, 412] on button "运行" at bounding box center [820, 412] width 228 height 23
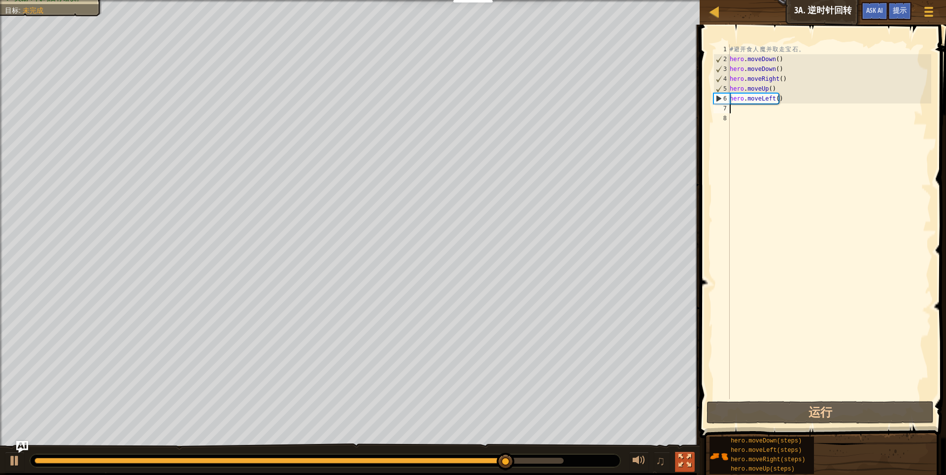
click at [676, 460] on button at bounding box center [685, 462] width 20 height 20
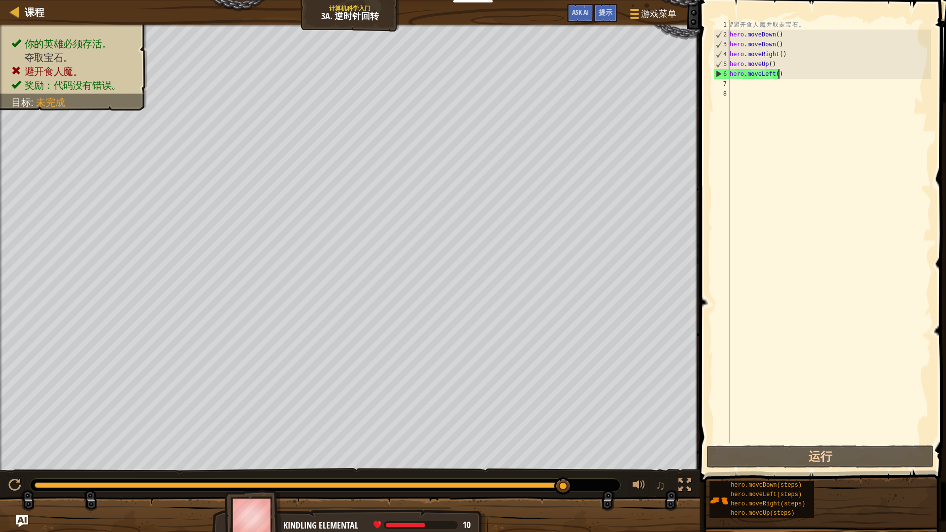
click at [800, 78] on div "# 避 开 食 人 魔 并 取 走 宝 石 。 hero . moveDown ( ) hero . moveDown ( ) hero . moveRigh…" at bounding box center [829, 241] width 203 height 443
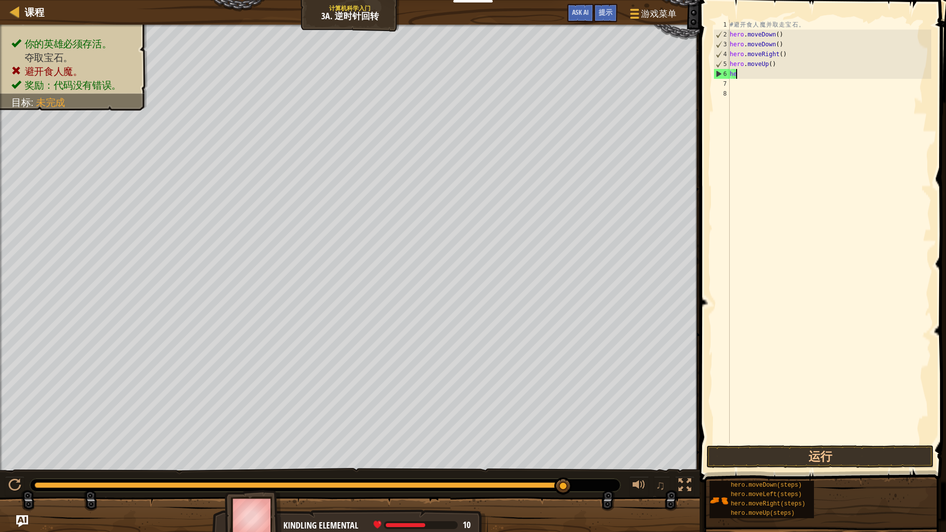
type textarea "h"
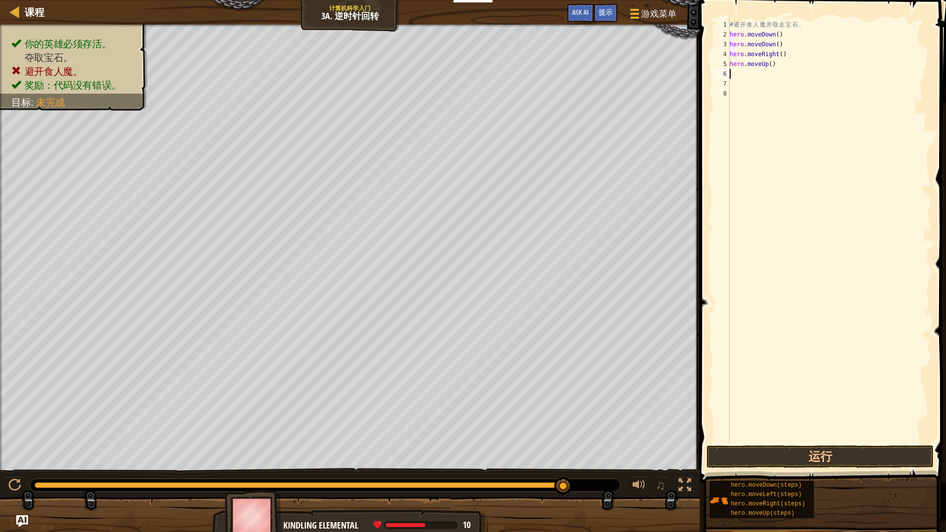
type textarea "h"
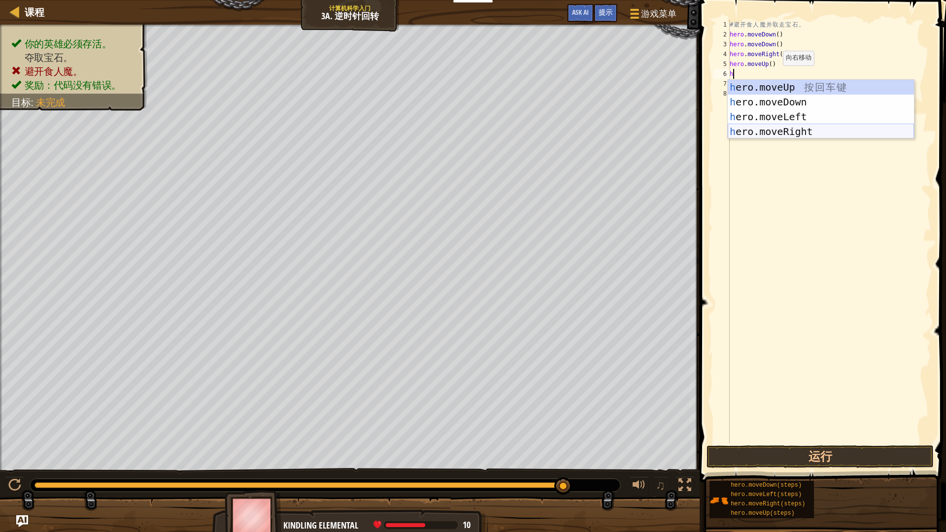
click at [801, 129] on div "h ero.moveUp 按 回 车 键 h ero.moveDown 按 回 车 键 h ero.moveLeft 按 回 车 键 h ero.moveRi…" at bounding box center [821, 124] width 186 height 89
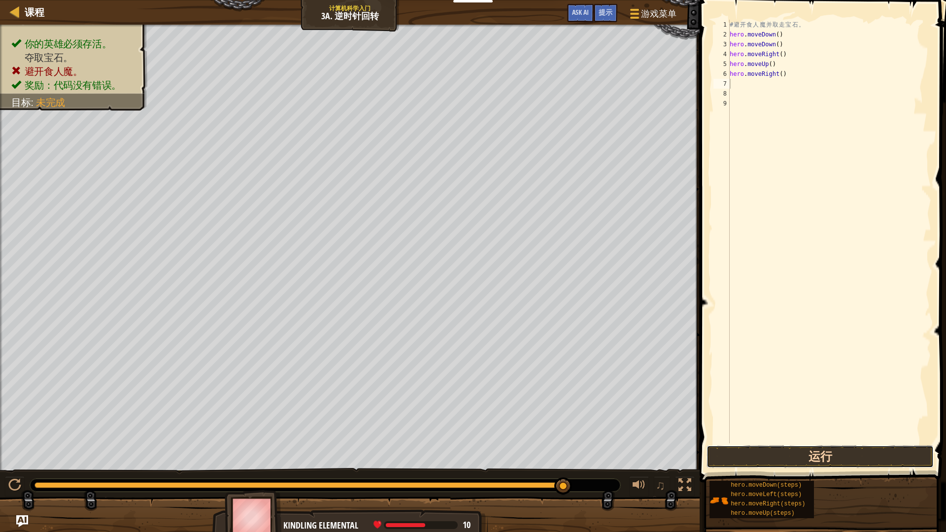
click at [872, 450] on button "运行" at bounding box center [820, 456] width 228 height 23
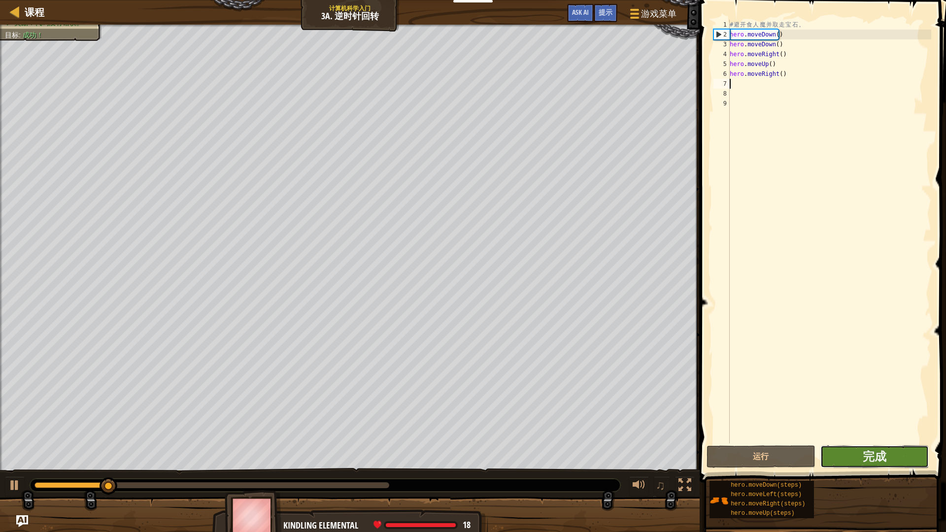
click at [883, 447] on button "完成" at bounding box center [874, 456] width 109 height 23
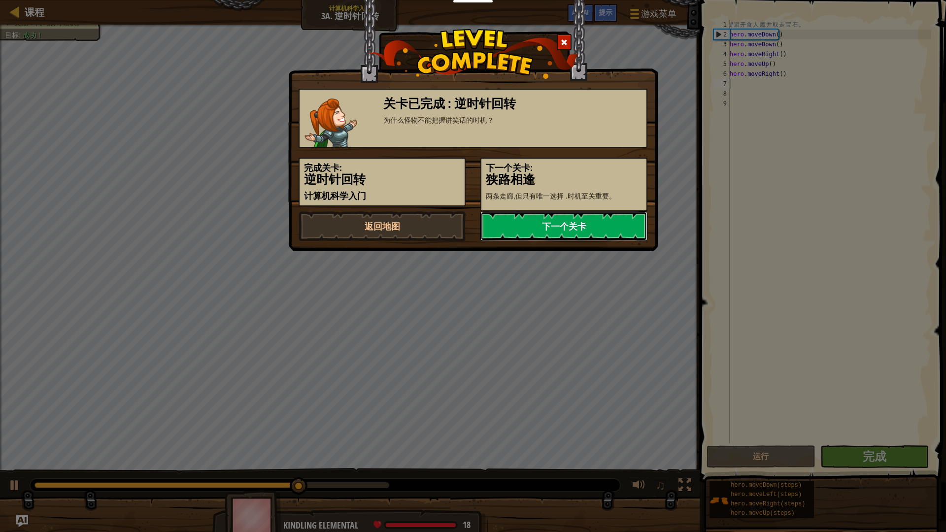
click at [534, 225] on link "下一个关卡" at bounding box center [563, 226] width 167 height 30
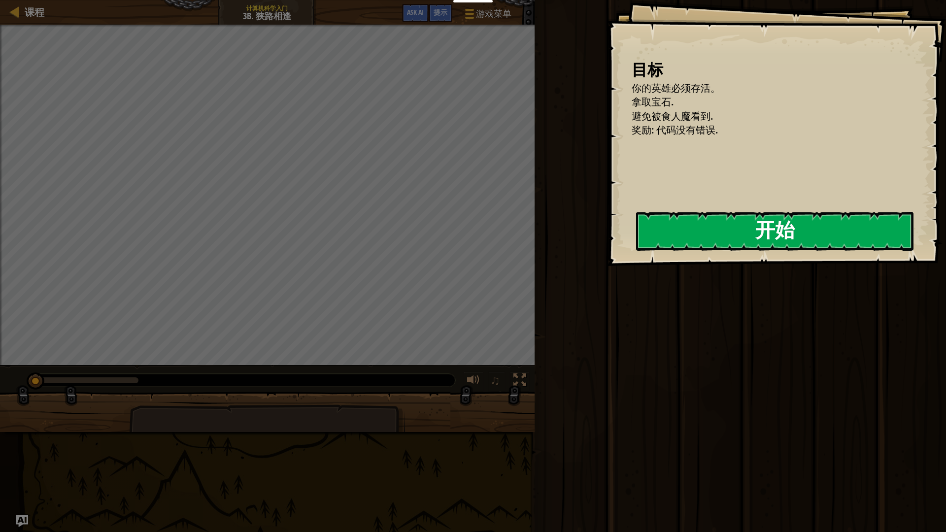
click at [682, 214] on div "目标 你的英雄必须存活。 拿取宝石. 避免被食人魔看到. 奖励: 代码没有错误. 开始 载入失败 订阅后才可开始本关 订阅 你将需要加入一个课程来玩这个关卡 …" at bounding box center [776, 133] width 339 height 266
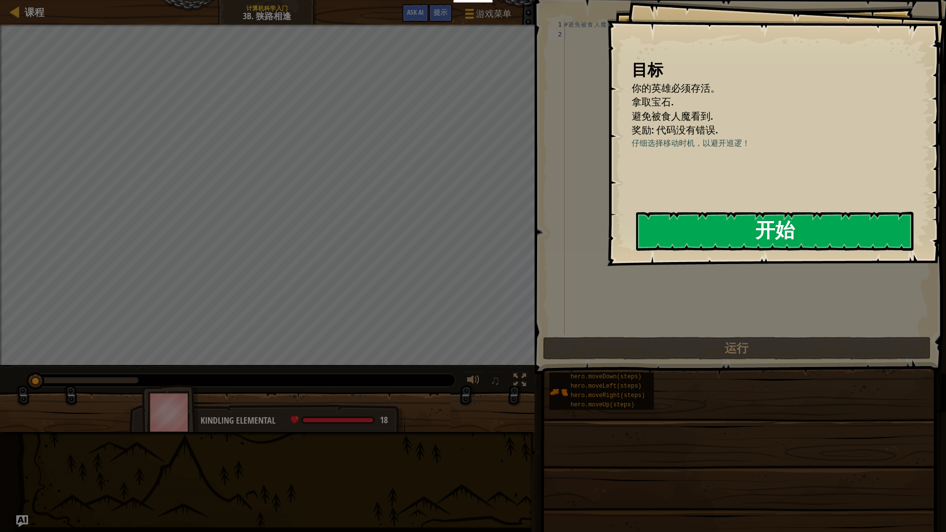
click at [677, 234] on button "开始" at bounding box center [774, 231] width 277 height 39
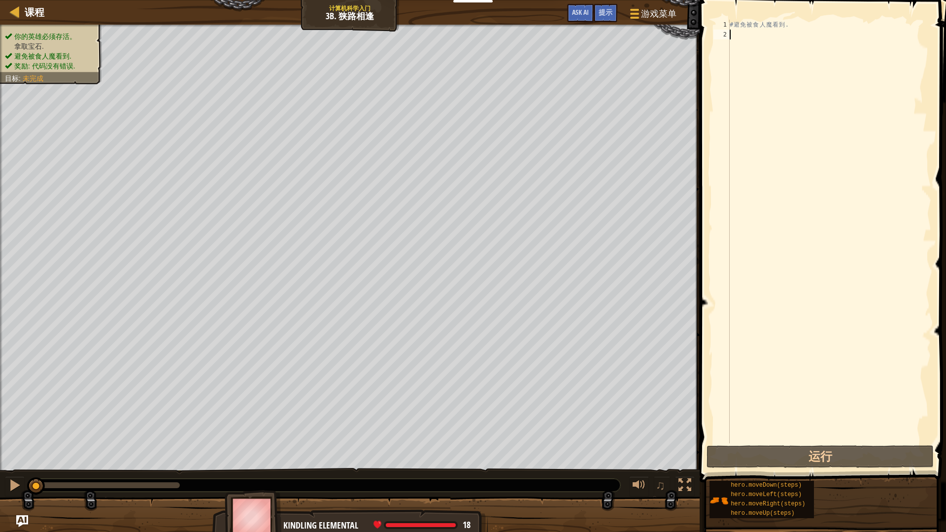
type textarea "h"
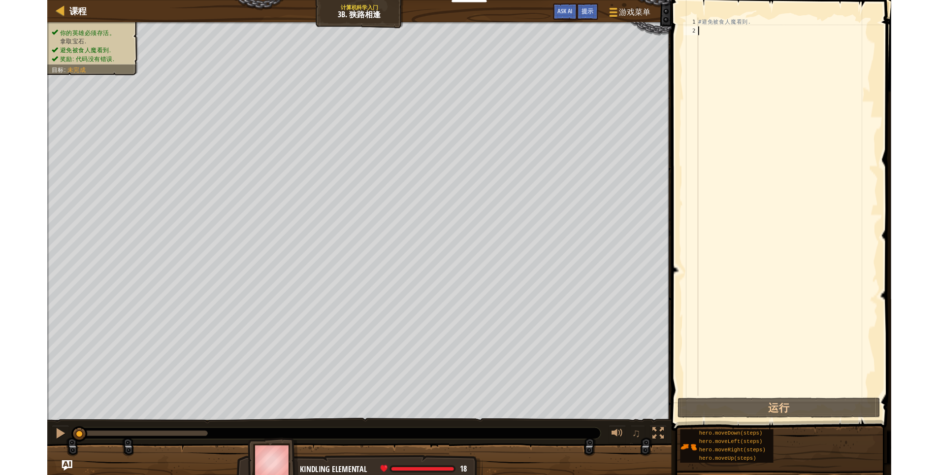
scroll to position [4, 0]
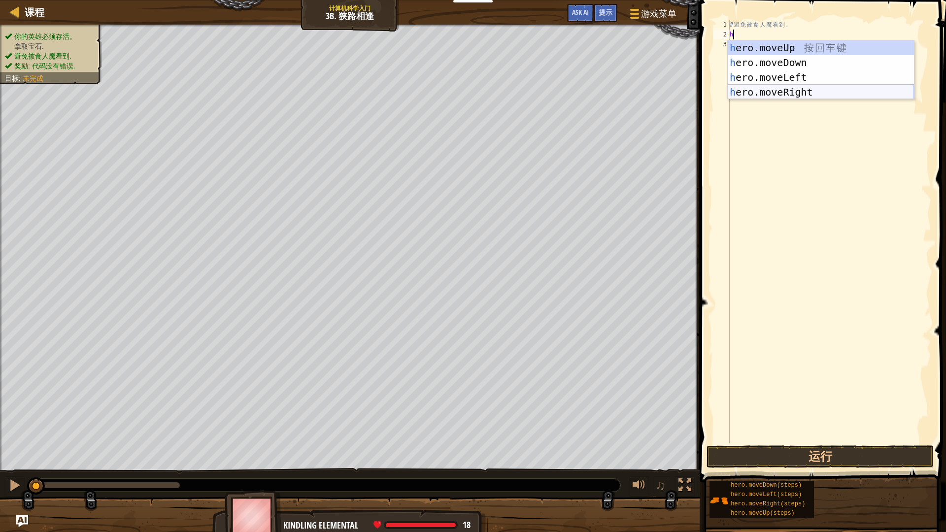
click at [800, 94] on div "h ero.moveUp 按 回 车 键 h ero.moveDown 按 回 车 键 h ero.moveLeft 按 回 车 键 h ero.moveRi…" at bounding box center [821, 84] width 186 height 89
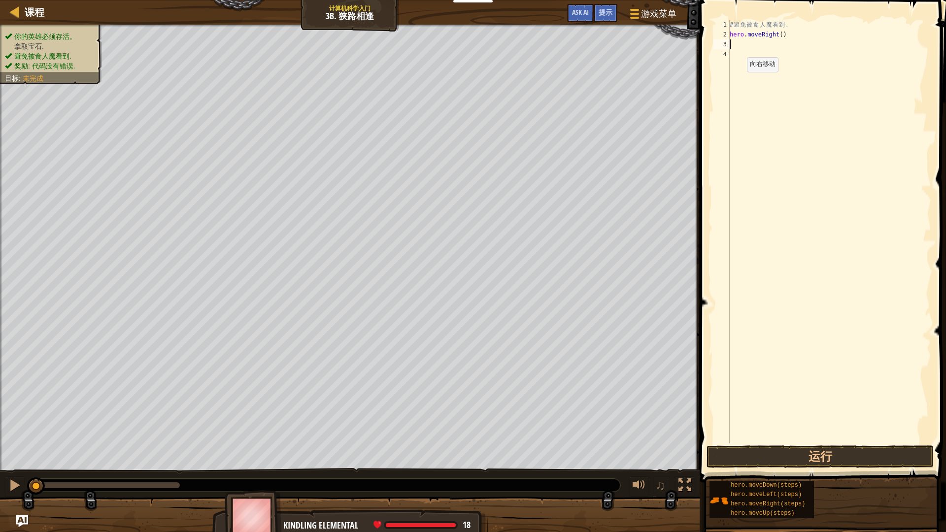
type textarea "h"
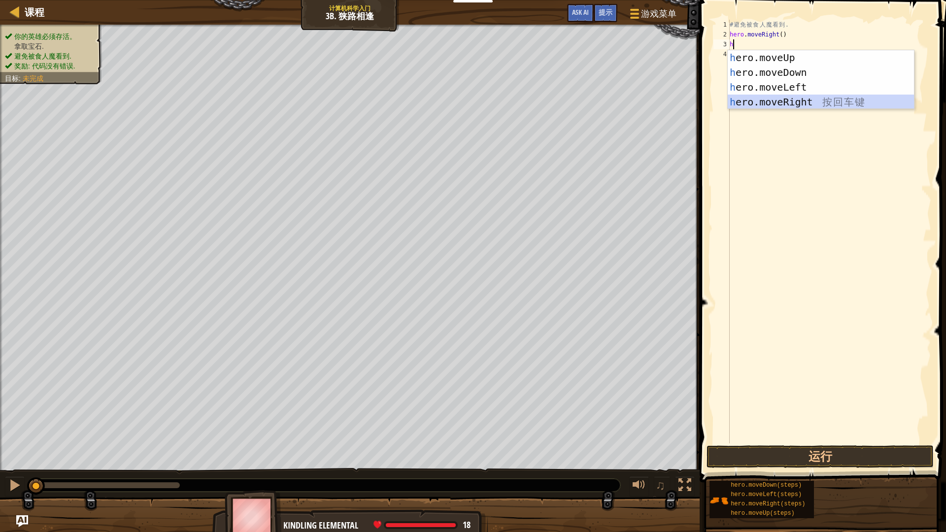
click at [795, 100] on div "h ero.moveUp 按 回 车 键 h ero.moveDown 按 回 车 键 h ero.moveLeft 按 回 车 键 h ero.moveRi…" at bounding box center [821, 94] width 186 height 89
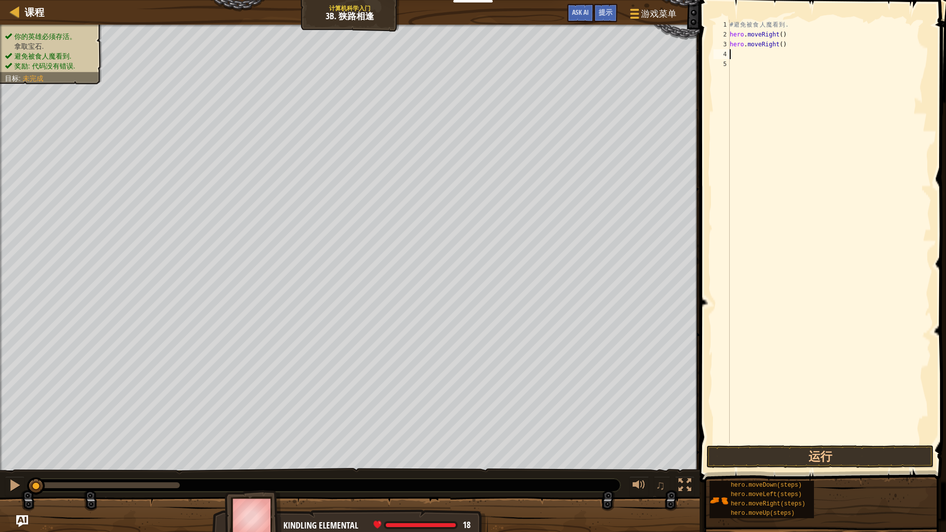
type textarea "h"
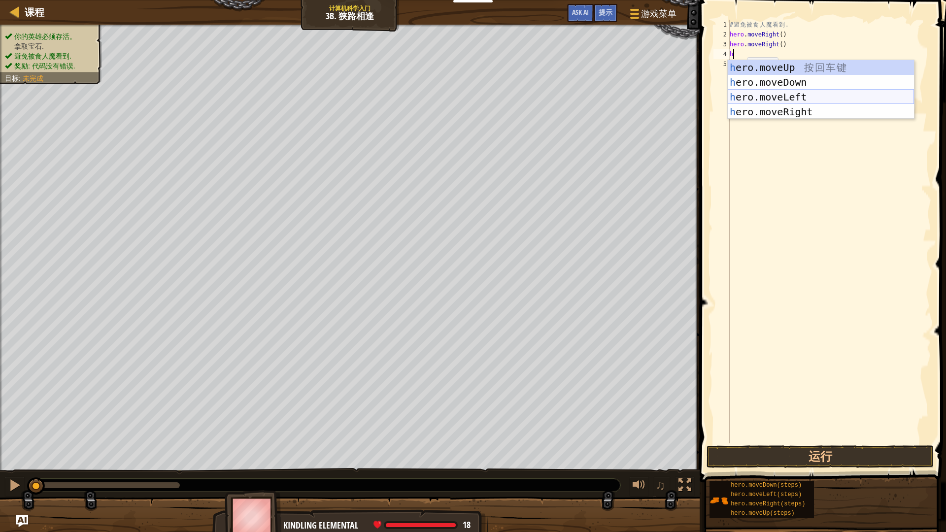
click at [793, 97] on div "h ero.moveUp 按 回 车 键 h ero.moveDown 按 回 车 键 h ero.moveLeft 按 回 车 键 h ero.moveRi…" at bounding box center [821, 104] width 186 height 89
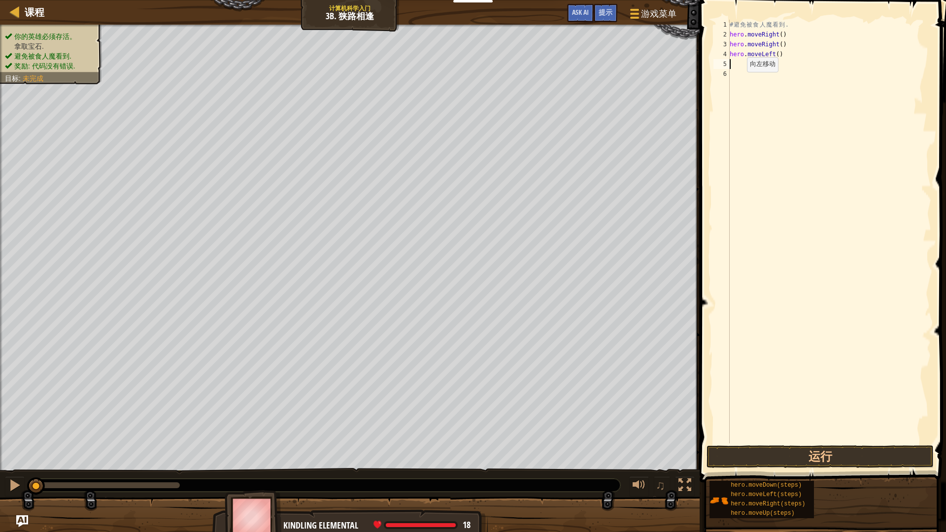
type textarea "h"
click at [758, 458] on button "运行" at bounding box center [820, 456] width 228 height 23
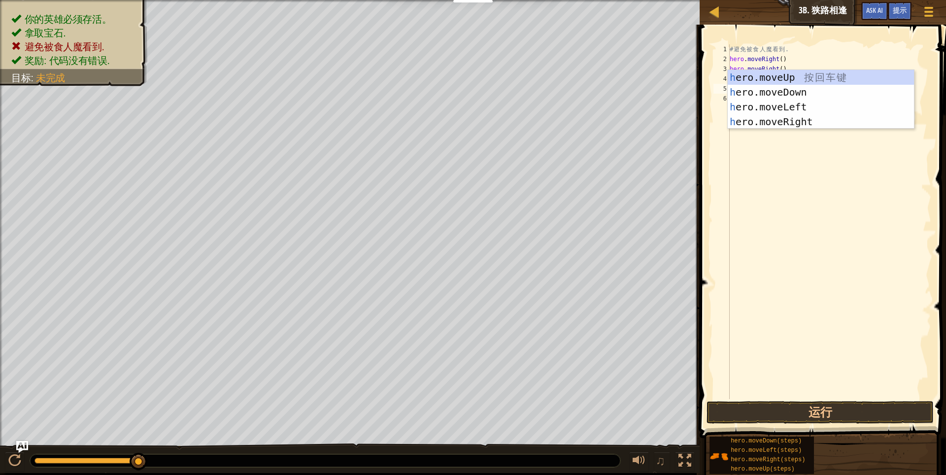
type textarea "h"
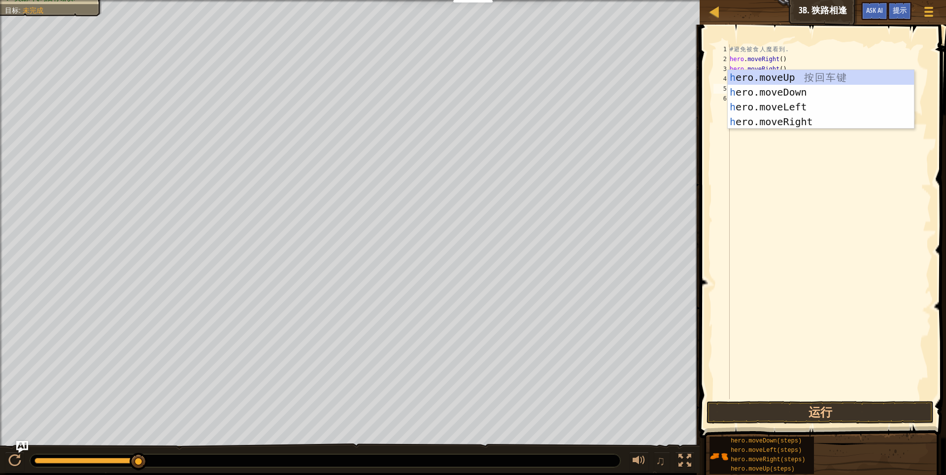
click at [703, 18] on div "课程 计算机科学入门 3b. 狭路相逢 游戏菜单 完成 提示 Ask AI" at bounding box center [822, 12] width 246 height 25
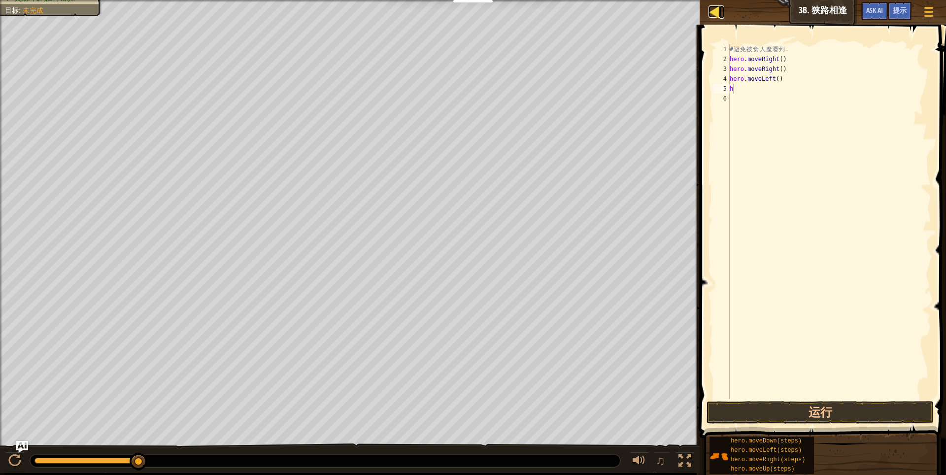
click at [716, 14] on div at bounding box center [714, 11] width 12 height 12
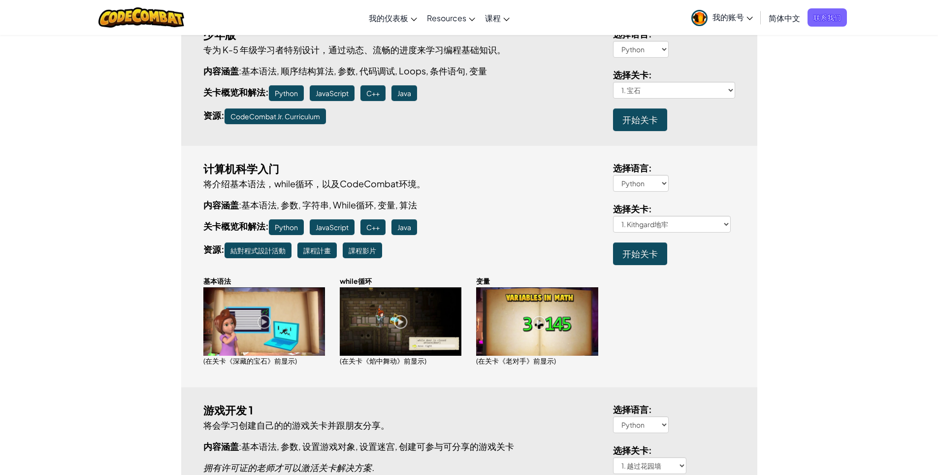
scroll to position [49, 0]
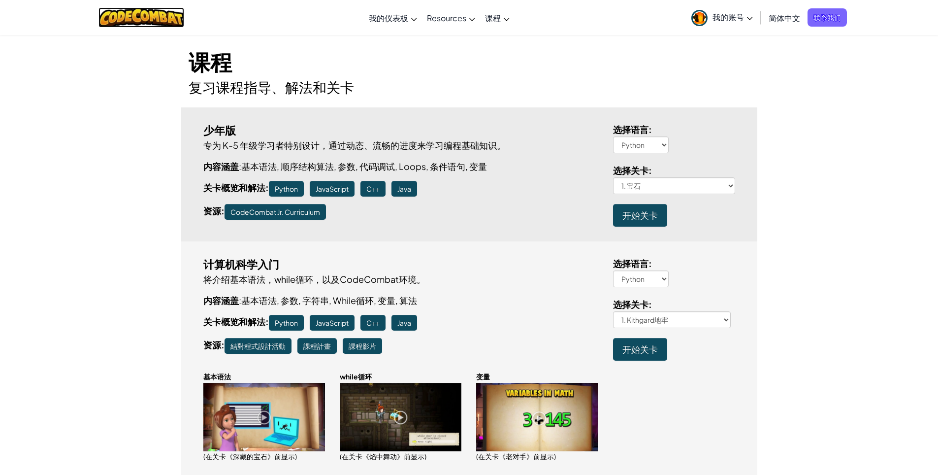
click at [119, 8] on img at bounding box center [142, 17] width 86 height 20
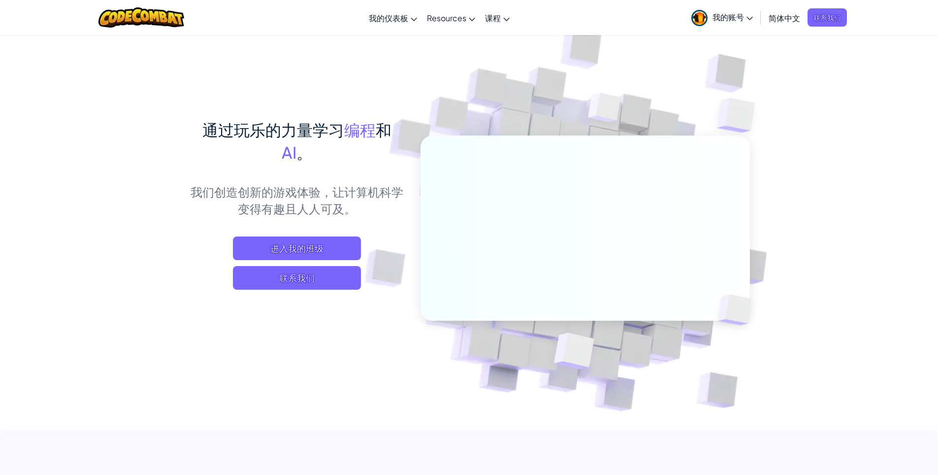
click at [467, 63] on img at bounding box center [578, 216] width 547 height 547
click at [340, 247] on span "进入我的班级" at bounding box center [297, 248] width 128 height 24
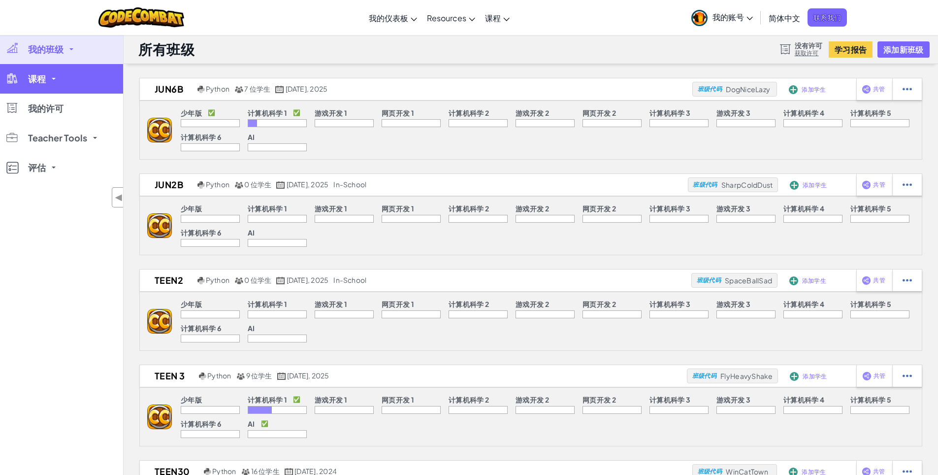
click at [55, 75] on link "课程" at bounding box center [61, 79] width 123 height 30
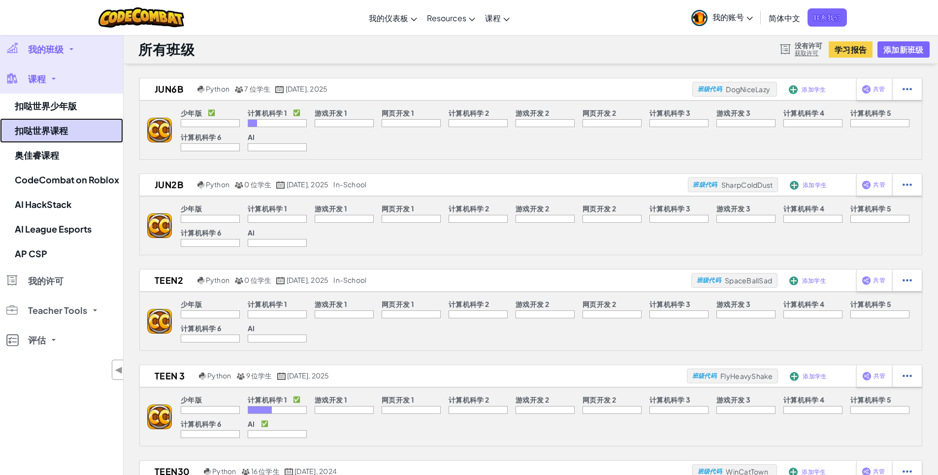
click at [64, 139] on link "扣哒世界课程" at bounding box center [61, 130] width 123 height 25
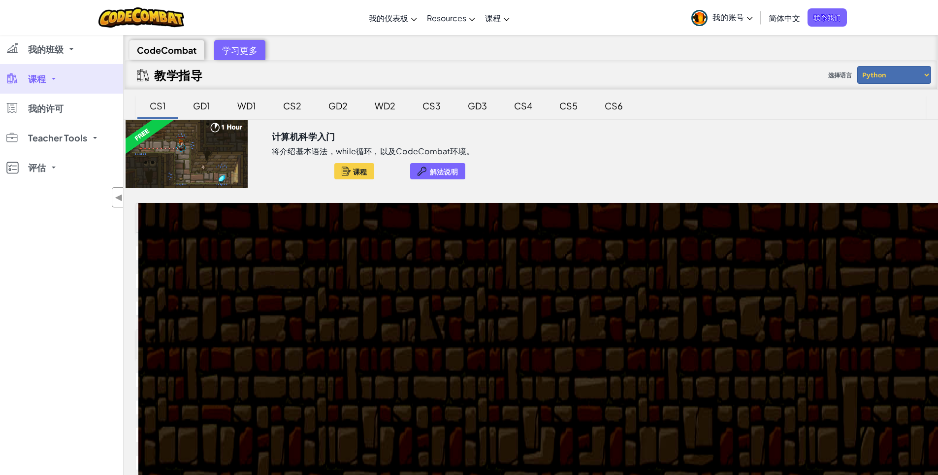
click at [66, 83] on link "课程" at bounding box center [61, 79] width 123 height 30
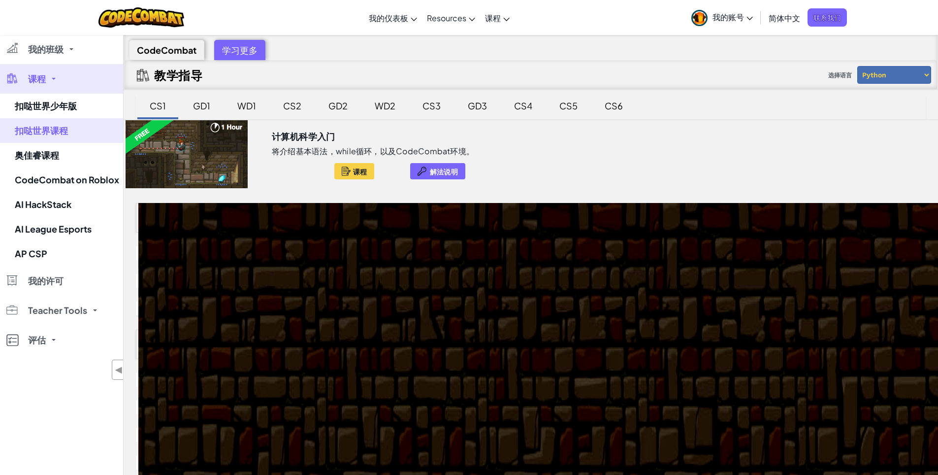
click at [69, 80] on link "课程" at bounding box center [61, 79] width 123 height 30
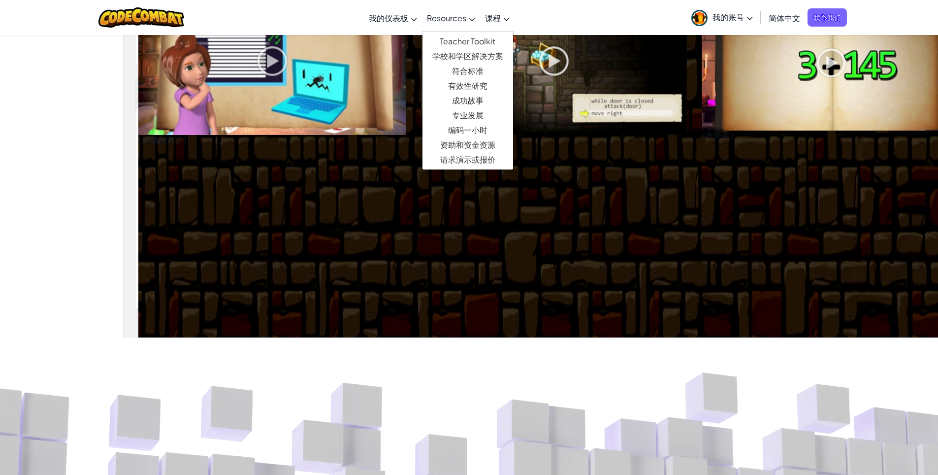
scroll to position [591, 0]
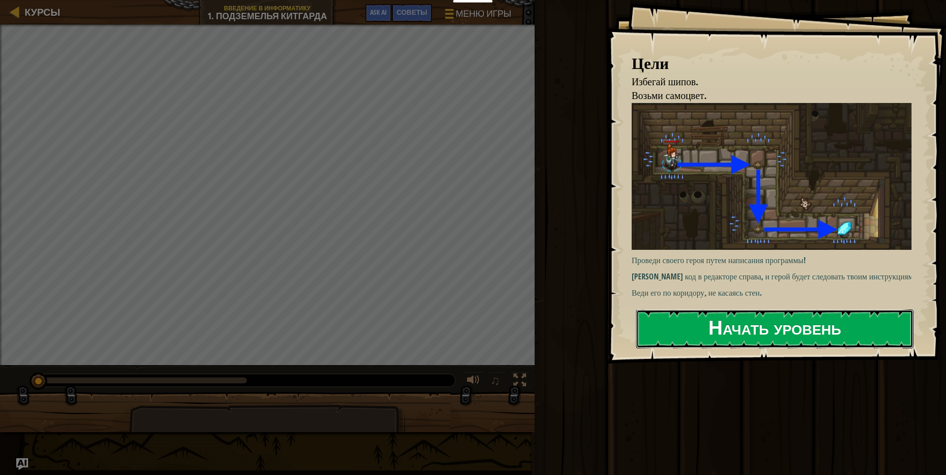
click at [726, 327] on button "Начать уровень" at bounding box center [774, 328] width 277 height 39
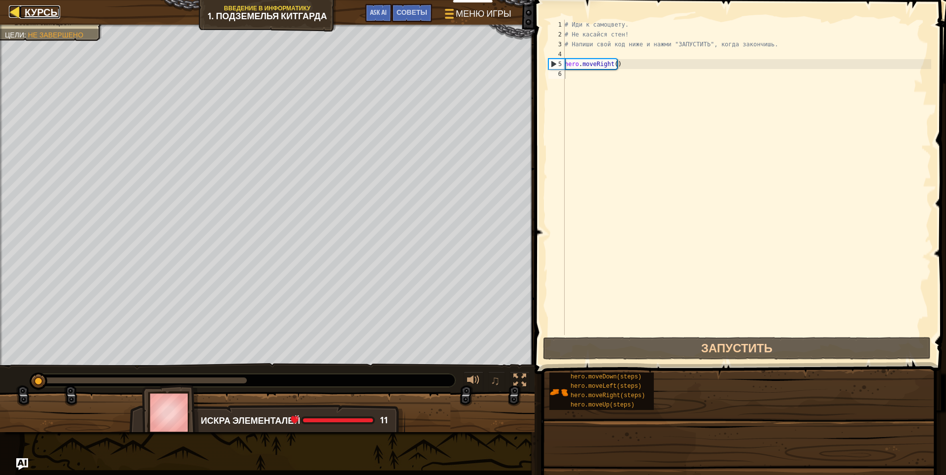
click at [24, 15] on link "Курсы" at bounding box center [40, 11] width 40 height 13
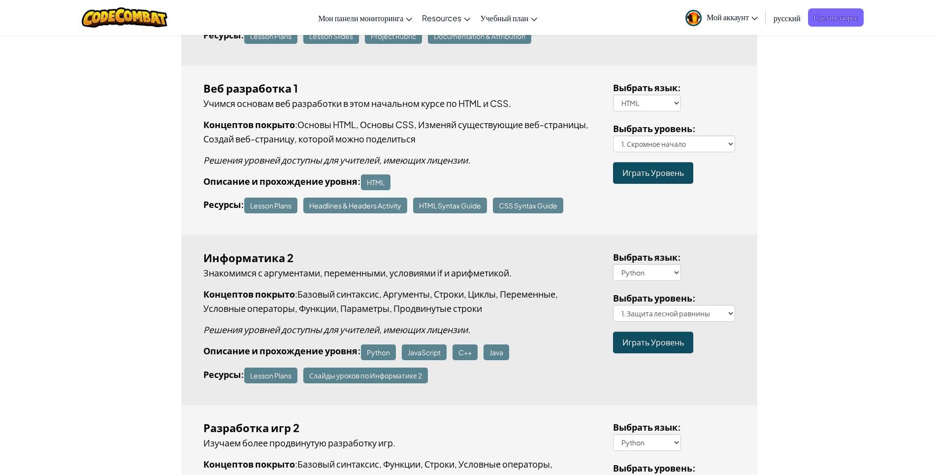
scroll to position [690, 0]
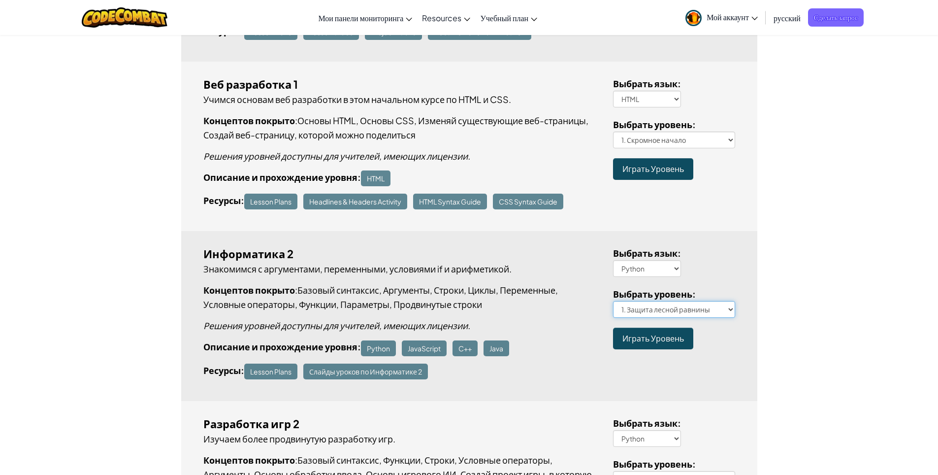
click at [730, 309] on select "1. Защита лесной равнины 2. Извилистая тропинка 3. Один неверный шаг 4. Лесное …" at bounding box center [674, 309] width 122 height 17
select select "range-finder"
click at [613, 301] on select "1. Защита лесной равнины 2. Извилистая тропинка 3. Один неверный шаг 4. Лесное …" at bounding box center [674, 309] width 122 height 17
click at [651, 336] on span "Играть Уровень" at bounding box center [654, 338] width 62 height 10
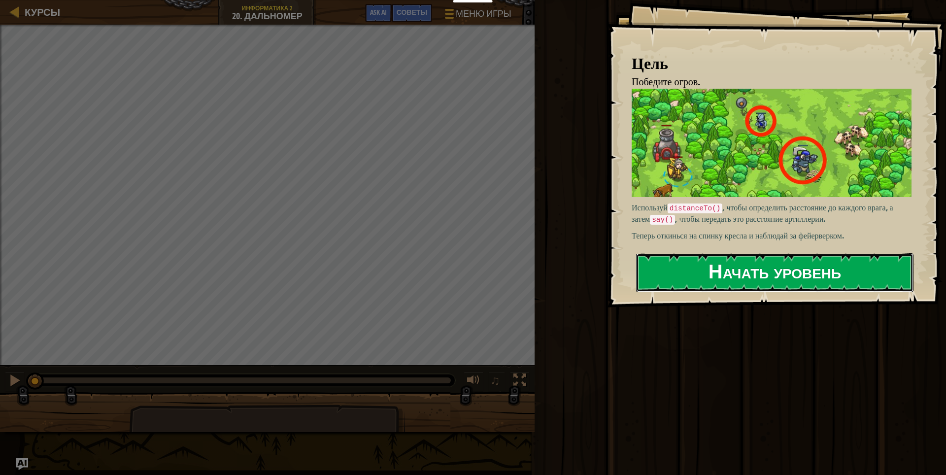
click at [775, 267] on button "Начать уровень" at bounding box center [774, 272] width 277 height 39
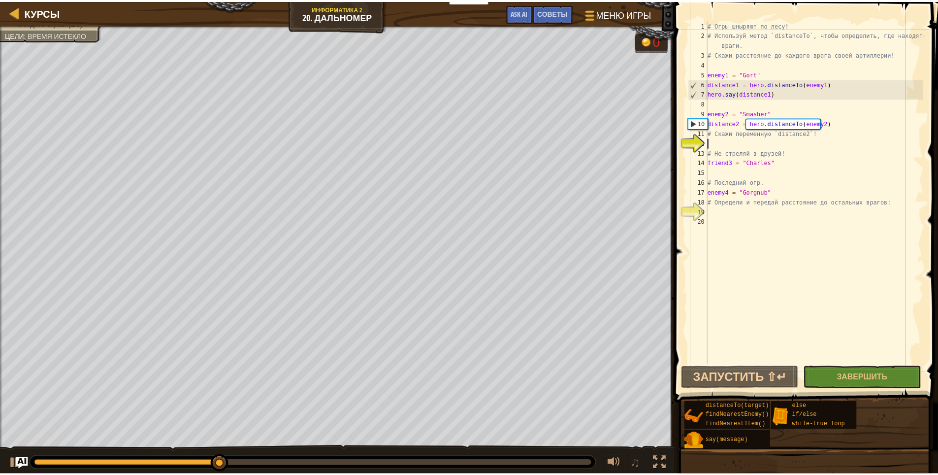
scroll to position [4, 0]
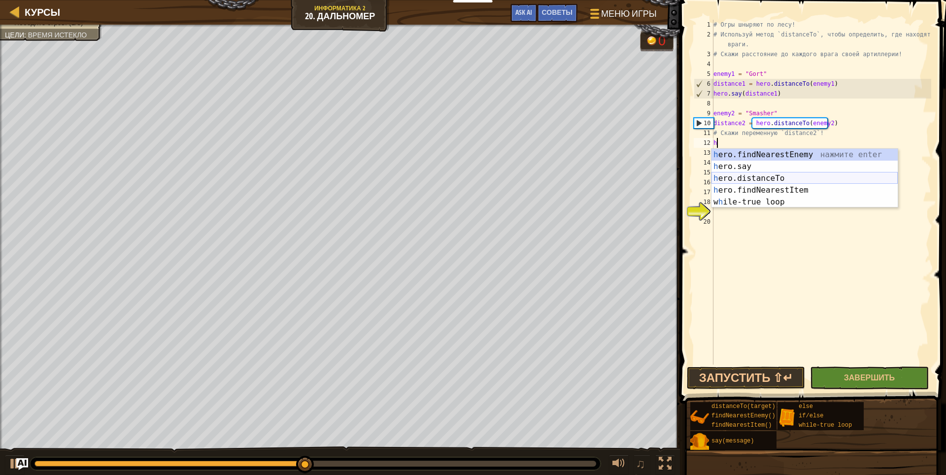
click at [781, 174] on div "h ero.findNearestEnemy нажмите enter h ero.say нажмите enter h ero.distanceTo н…" at bounding box center [804, 190] width 186 height 83
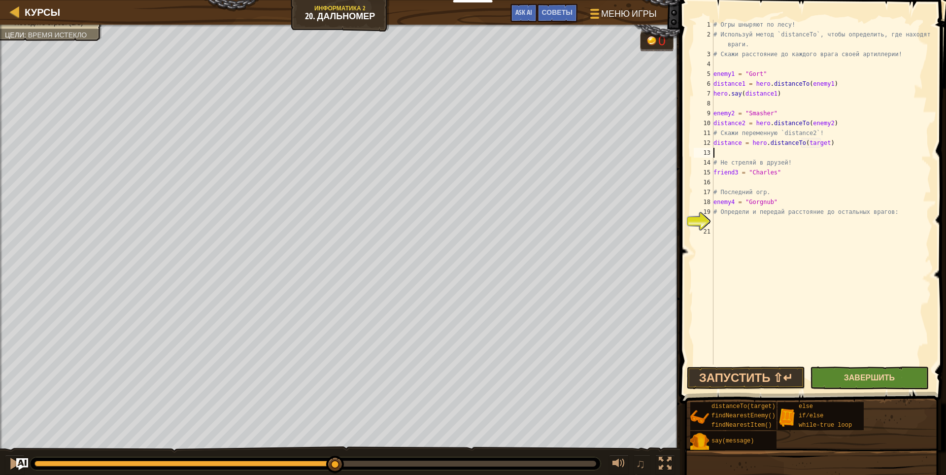
type textarea "distance = hero.distanceTo(target)"
click at [885, 373] on span "Завершить" at bounding box center [869, 377] width 51 height 11
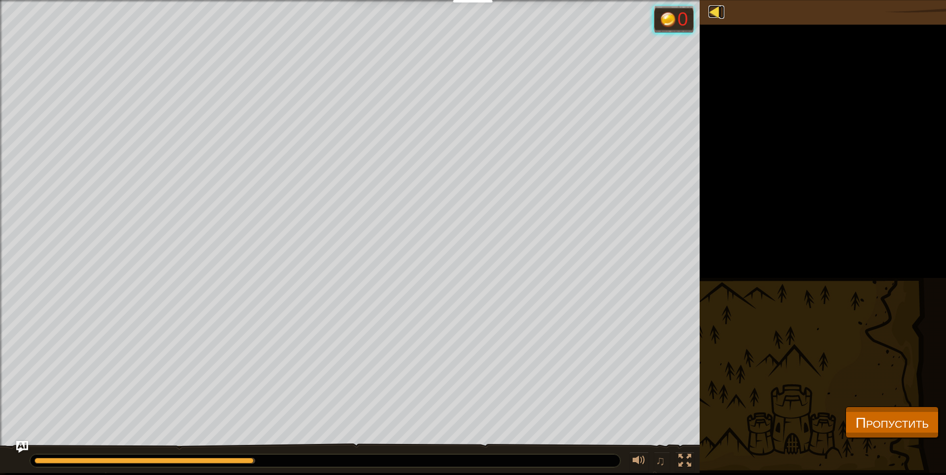
click at [716, 8] on div at bounding box center [714, 11] width 12 height 12
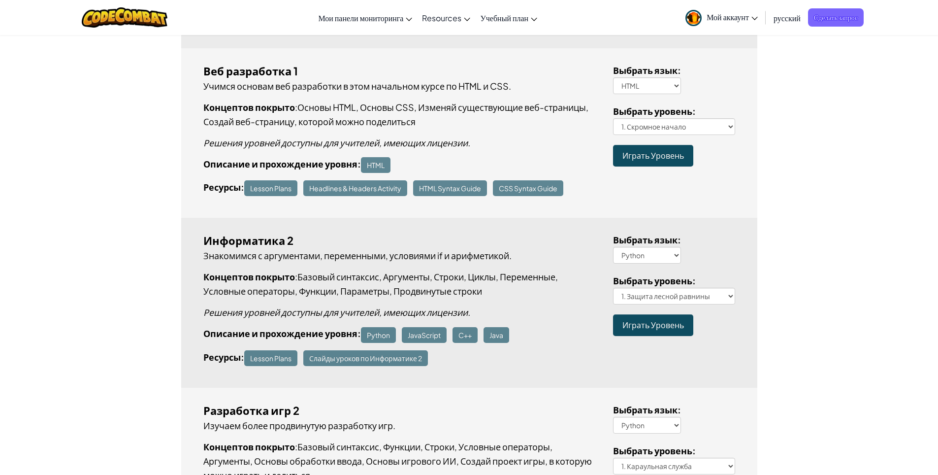
scroll to position [739, 0]
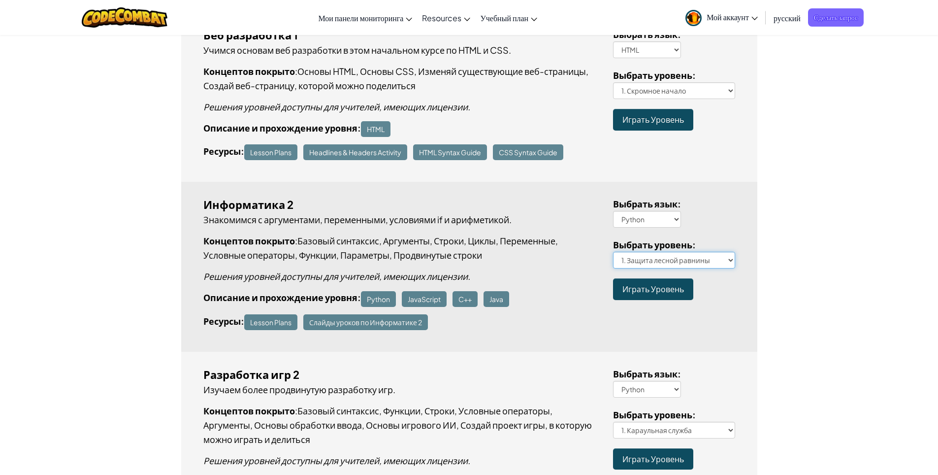
click at [709, 263] on select "1. Защита лесной равнины 2. Извилистая тропинка 3. Один неверный шаг 4. Лесное …" at bounding box center [674, 260] width 122 height 17
select select "peasant-protection"
click at [613, 252] on select "1. Защита лесной равнины 2. Извилистая тропинка 3. Один неверный шаг 4. Лесное …" at bounding box center [674, 260] width 122 height 17
click at [658, 279] on link "Играть Уровень" at bounding box center [653, 288] width 80 height 21
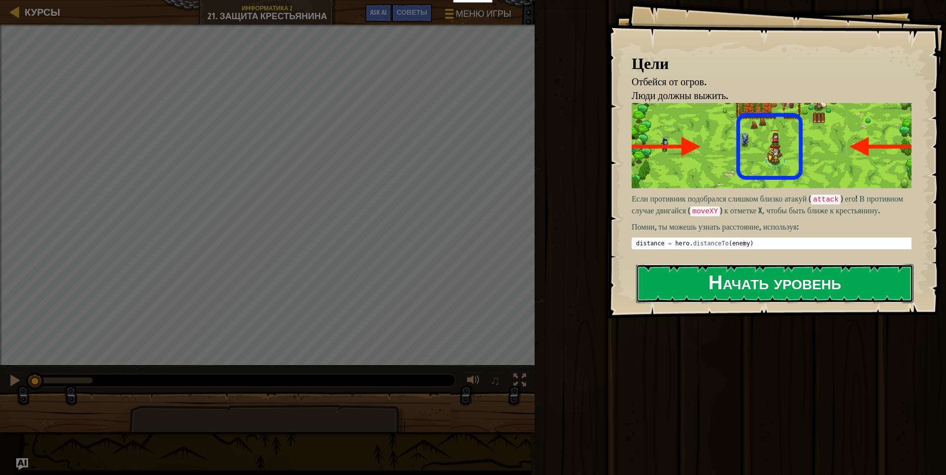
click at [757, 295] on button "Начать уровень" at bounding box center [774, 283] width 277 height 39
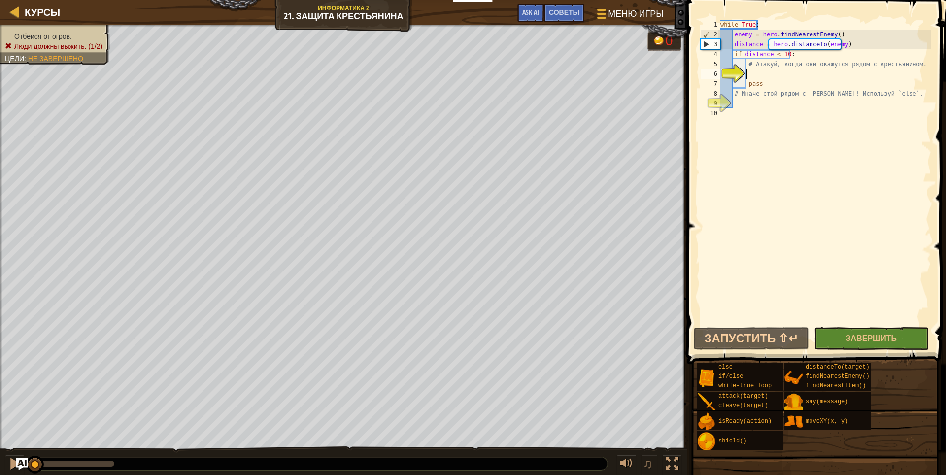
type textarea "h"
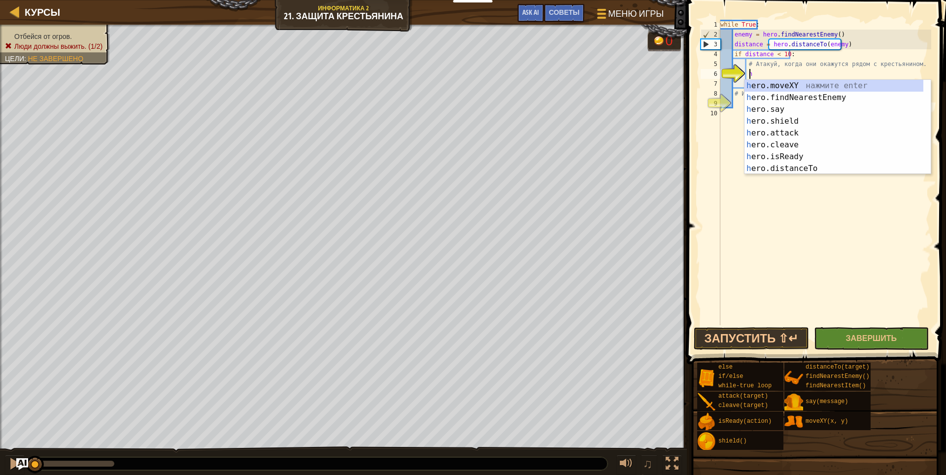
scroll to position [4, 2]
